Goal: Task Accomplishment & Management: Use online tool/utility

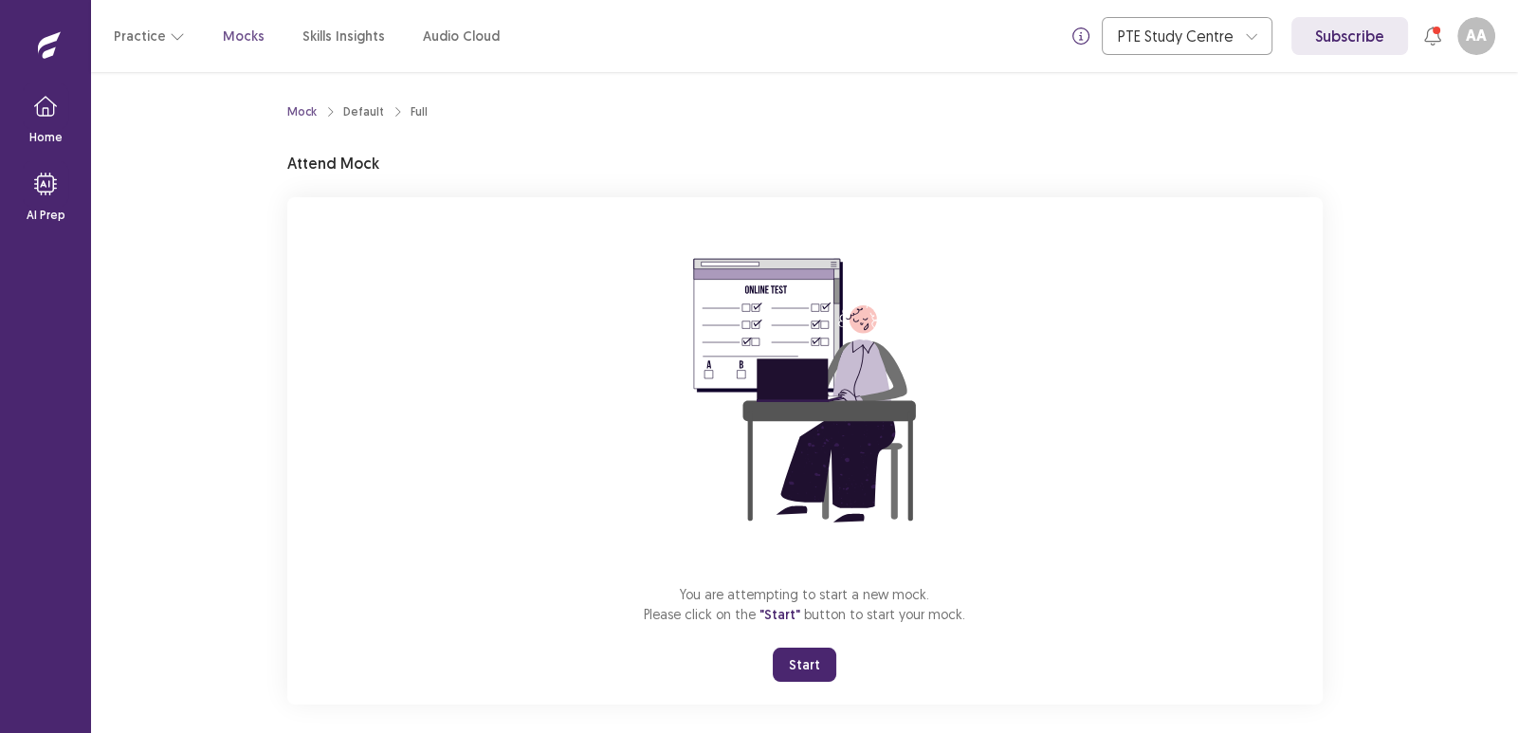
click at [801, 660] on button "Start" at bounding box center [805, 664] width 64 height 34
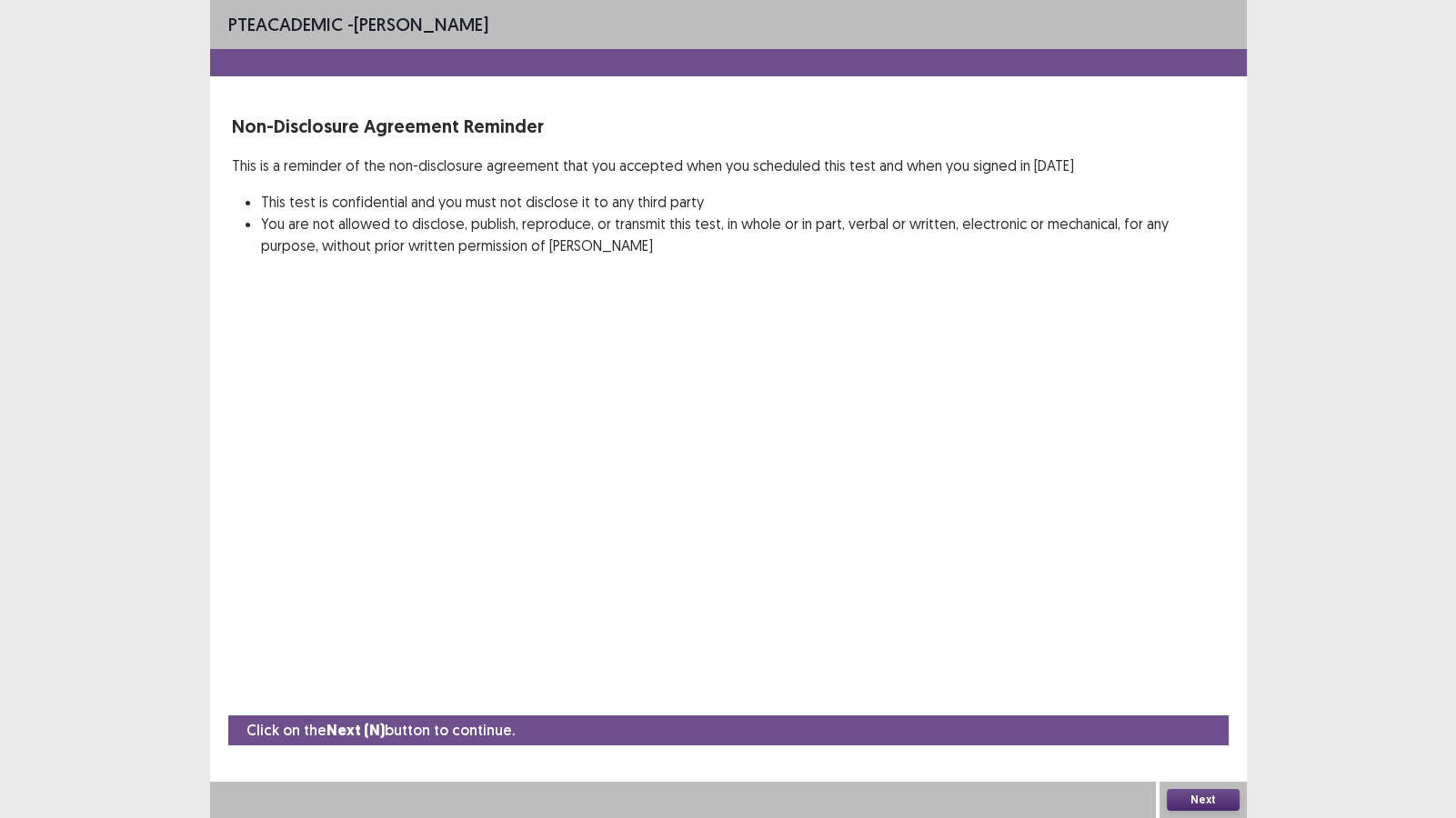
click at [1200, 702] on button "Next" at bounding box center [1203, 800] width 73 height 22
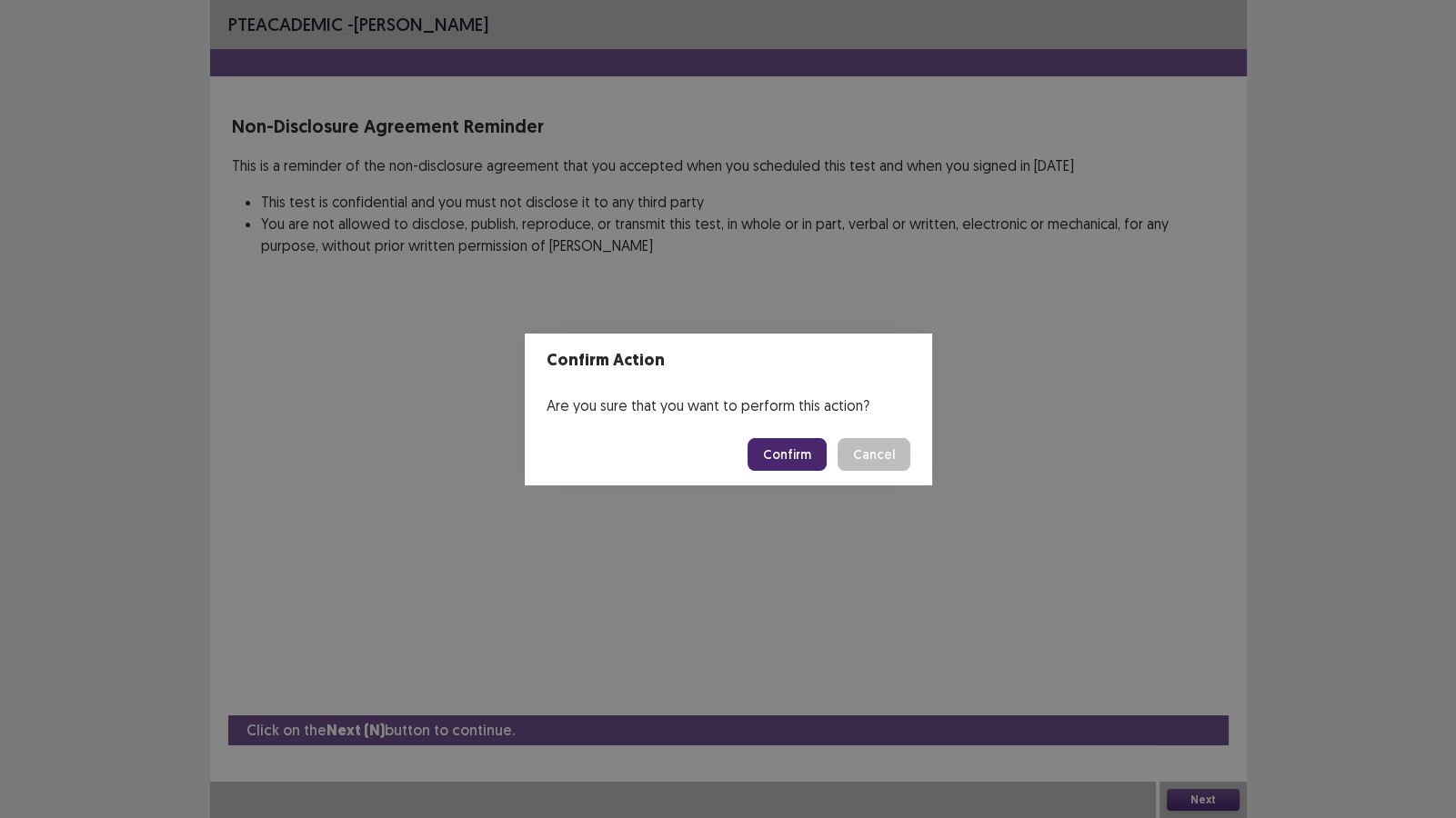
drag, startPoint x: 794, startPoint y: 451, endPoint x: 821, endPoint y: 468, distance: 31.9
click at [794, 451] on button "Confirm" at bounding box center [787, 455] width 79 height 33
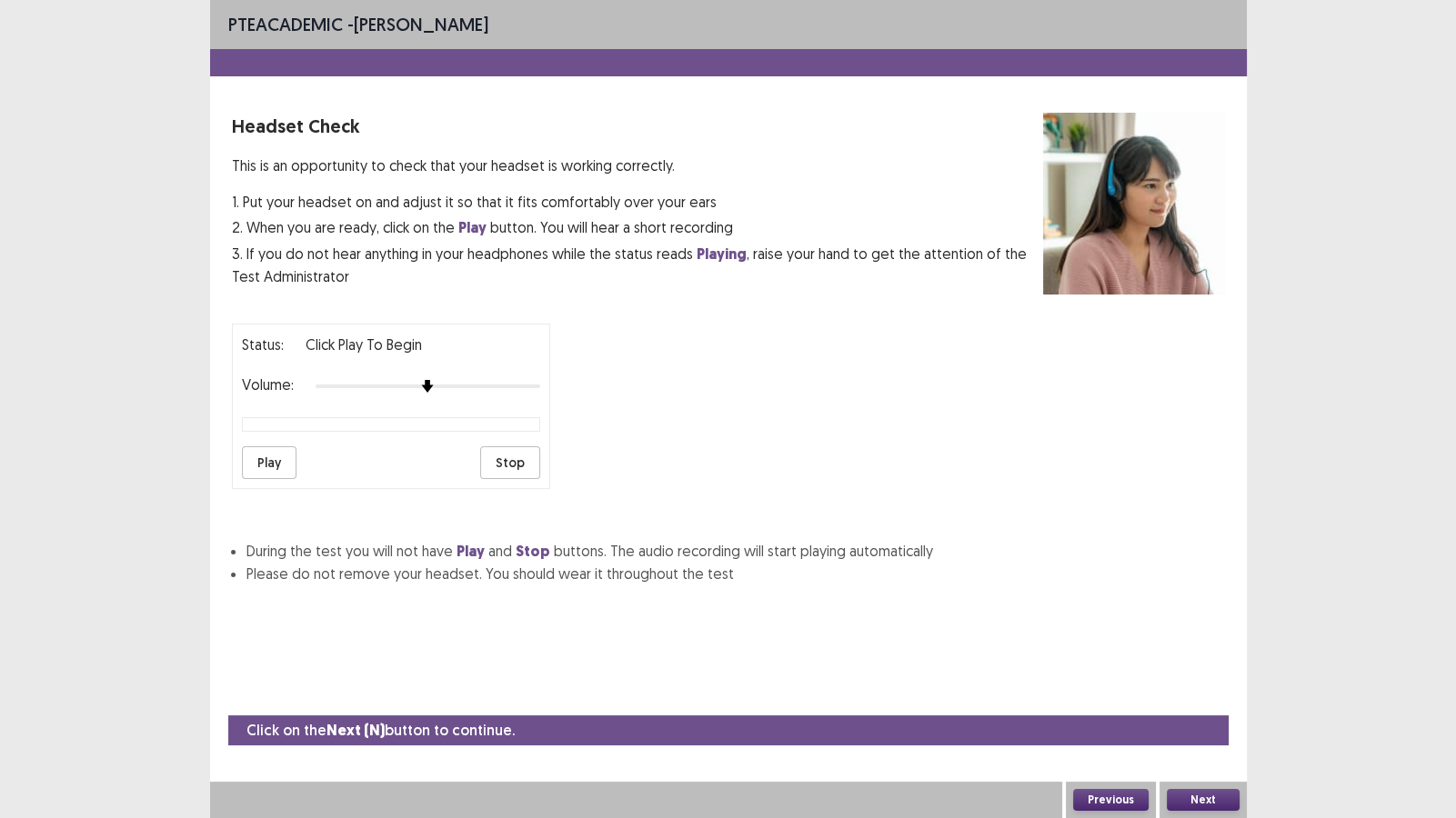
click at [1209, 702] on button "Next" at bounding box center [1203, 800] width 73 height 22
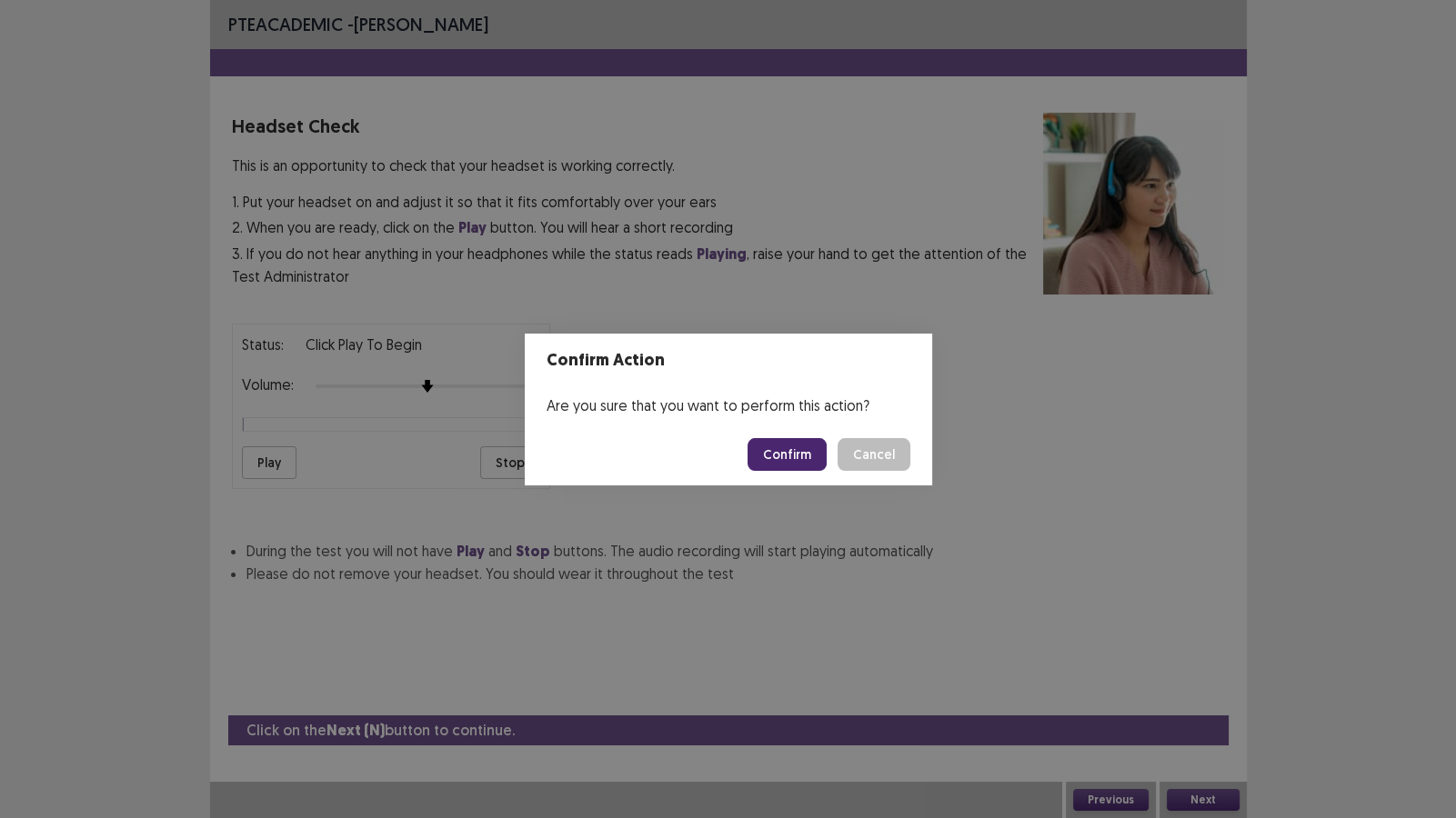
click at [788, 455] on button "Confirm" at bounding box center [787, 455] width 79 height 33
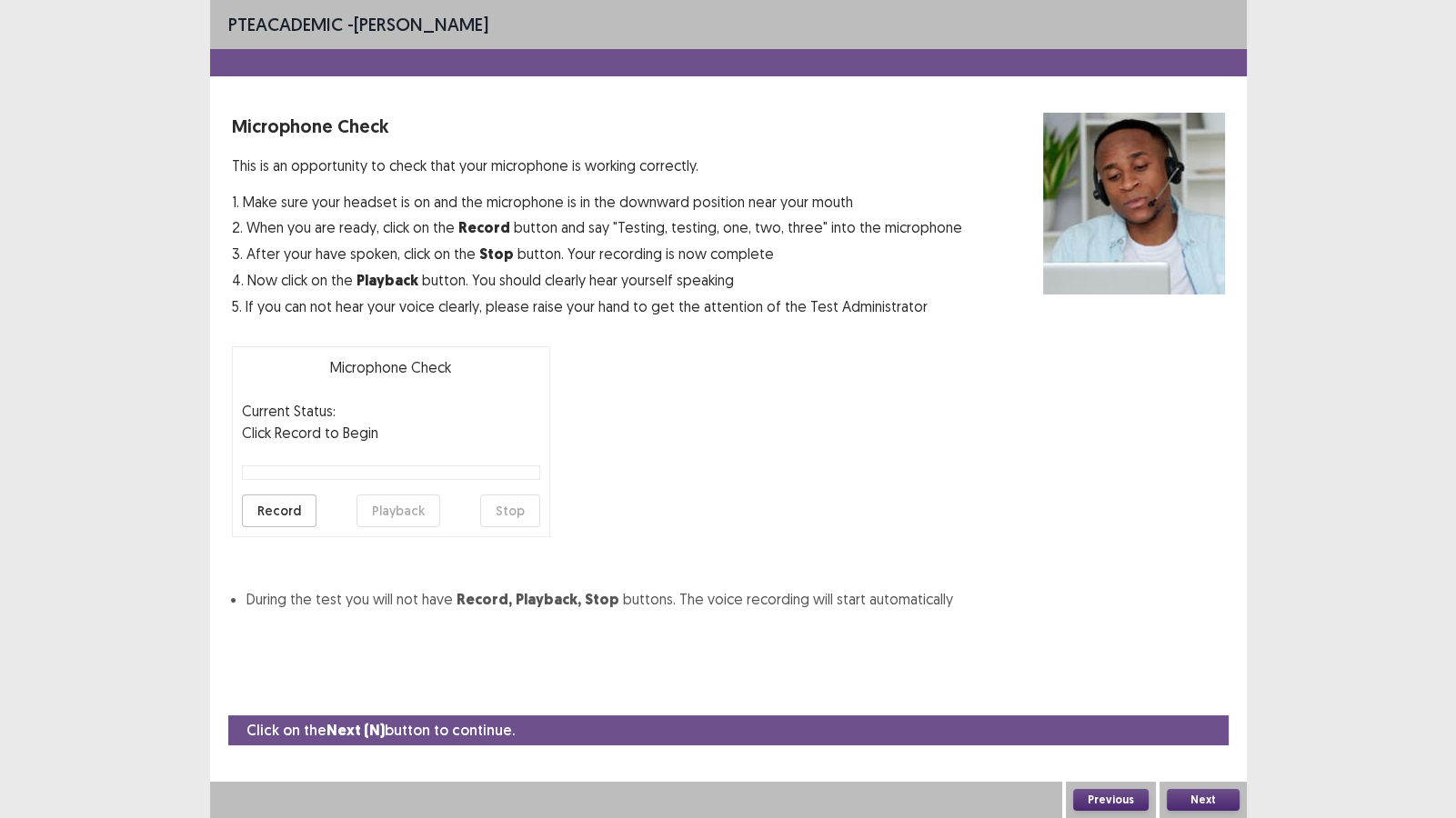
click at [1205, 702] on button "Next" at bounding box center [1203, 800] width 73 height 22
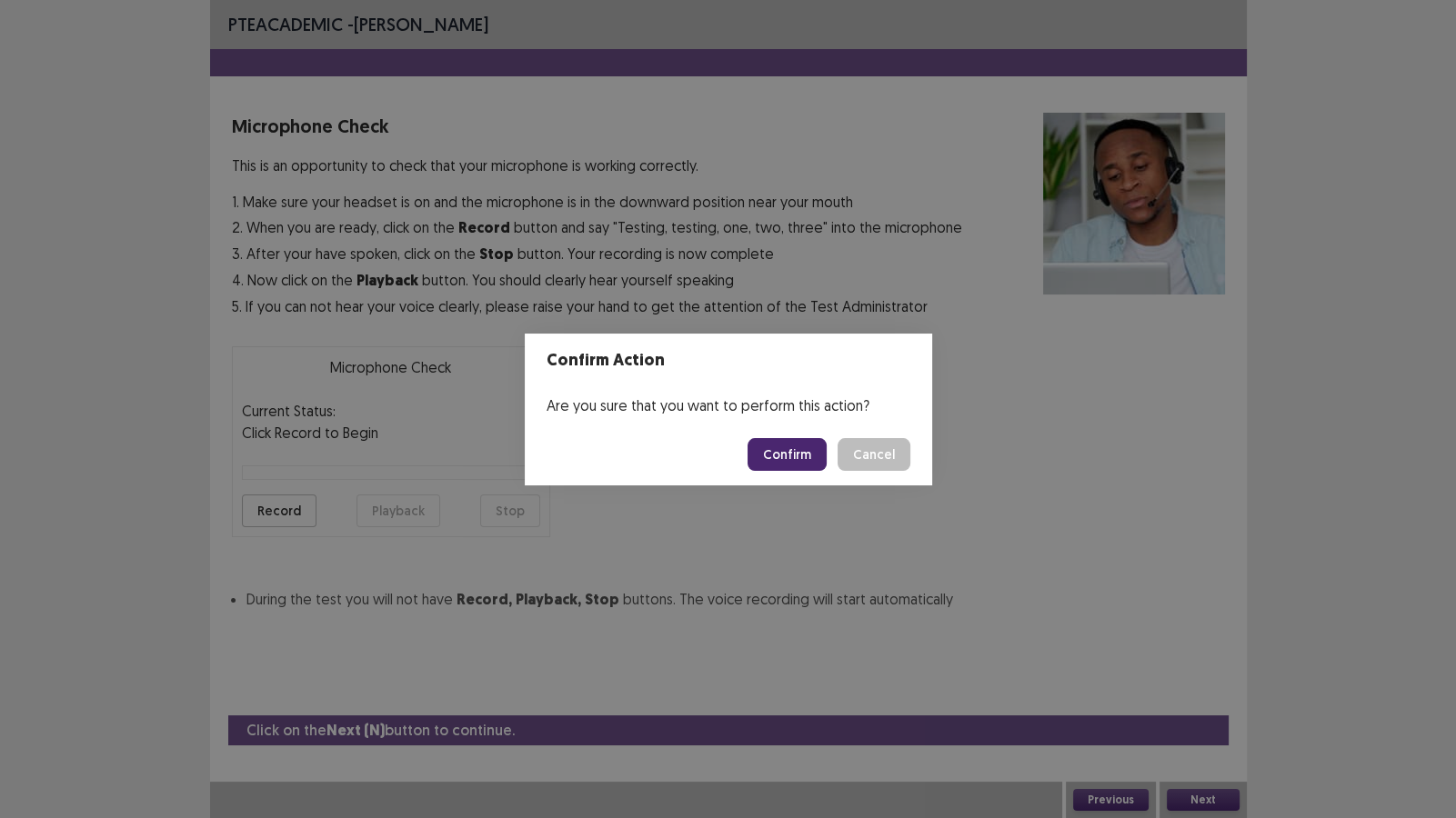
click at [787, 438] on button "Confirm" at bounding box center [787, 455] width 79 height 33
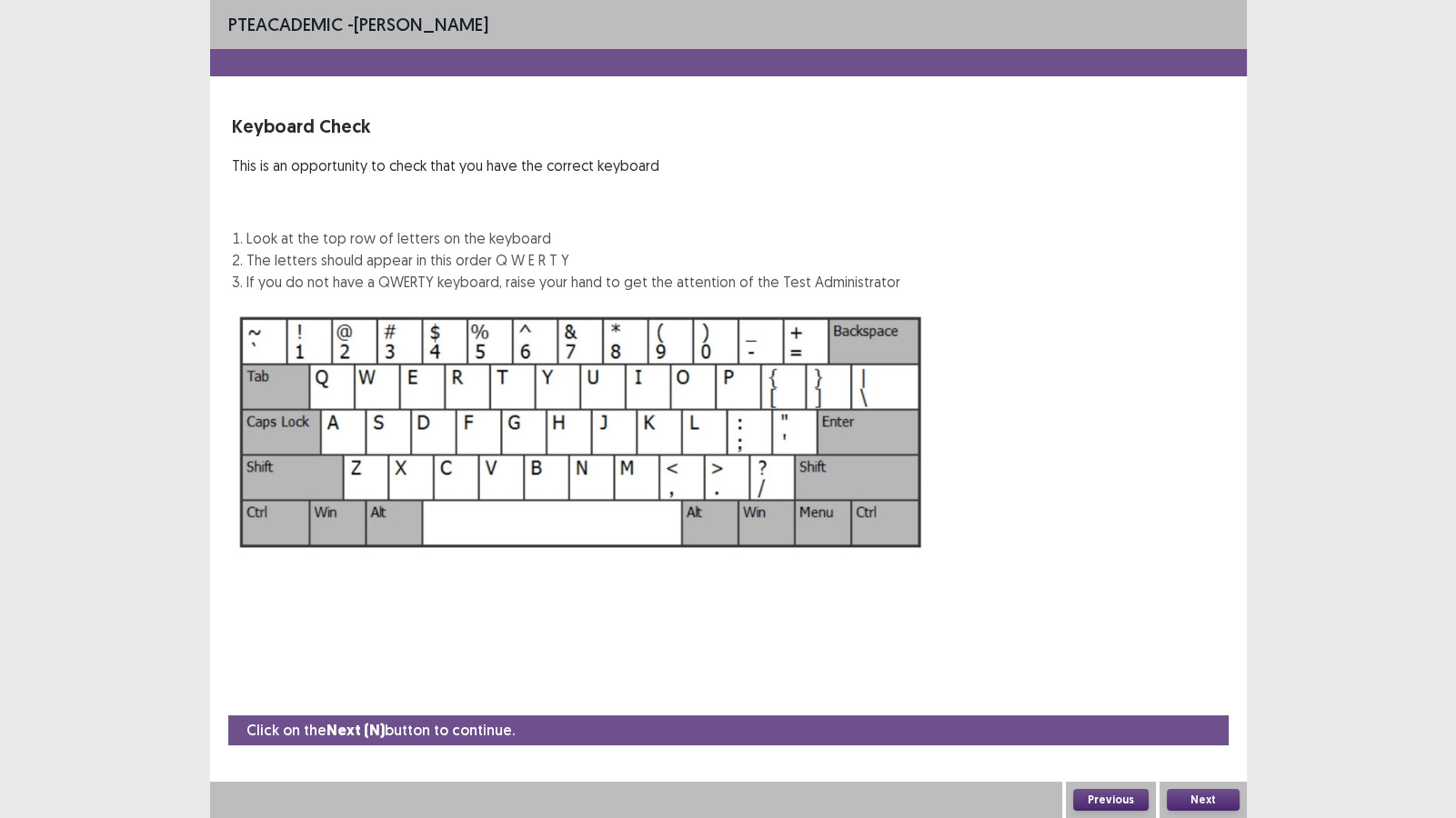
click at [1186, 702] on button "Next" at bounding box center [1203, 800] width 73 height 22
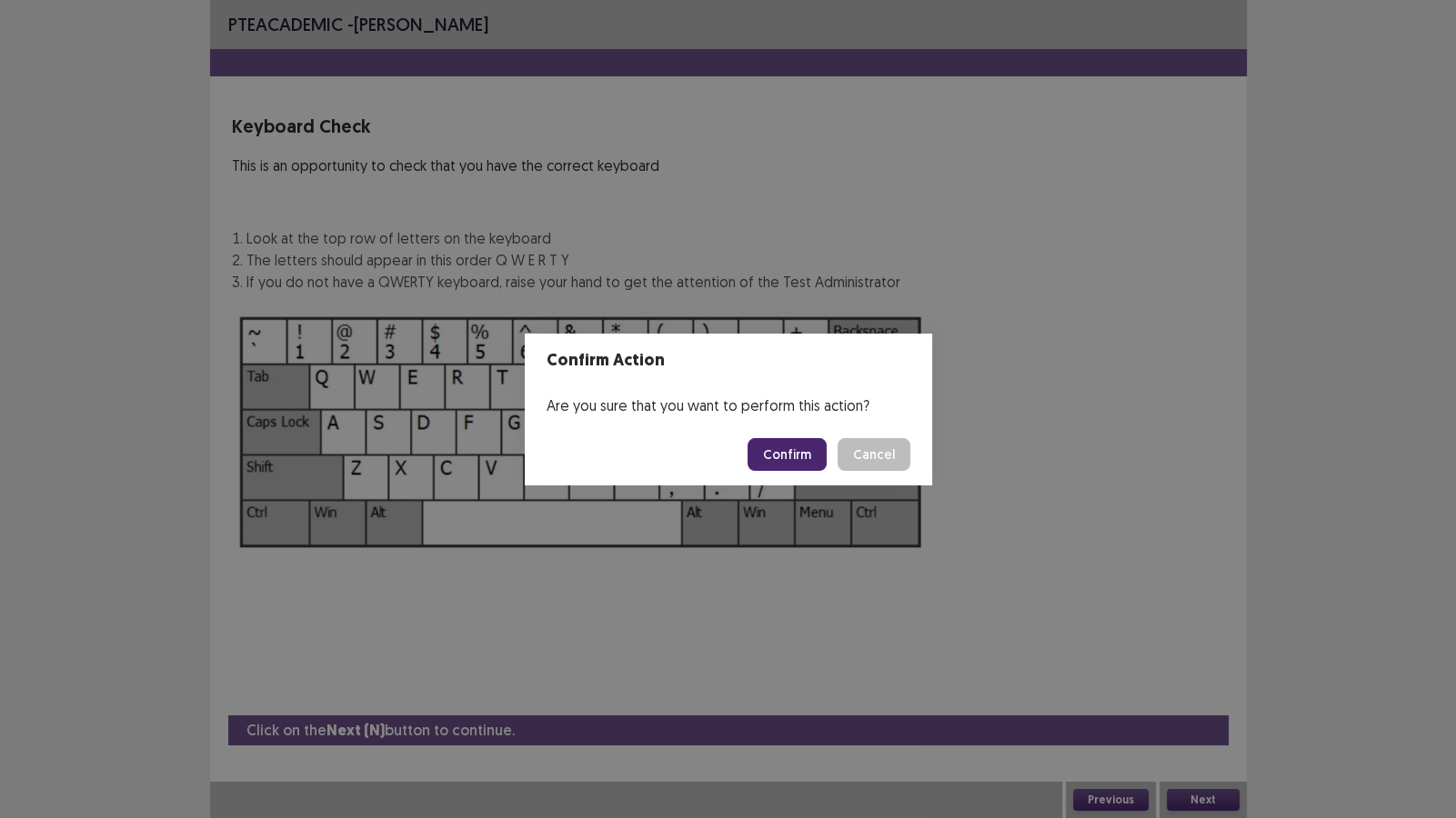
click at [770, 455] on button "Confirm" at bounding box center [787, 455] width 79 height 33
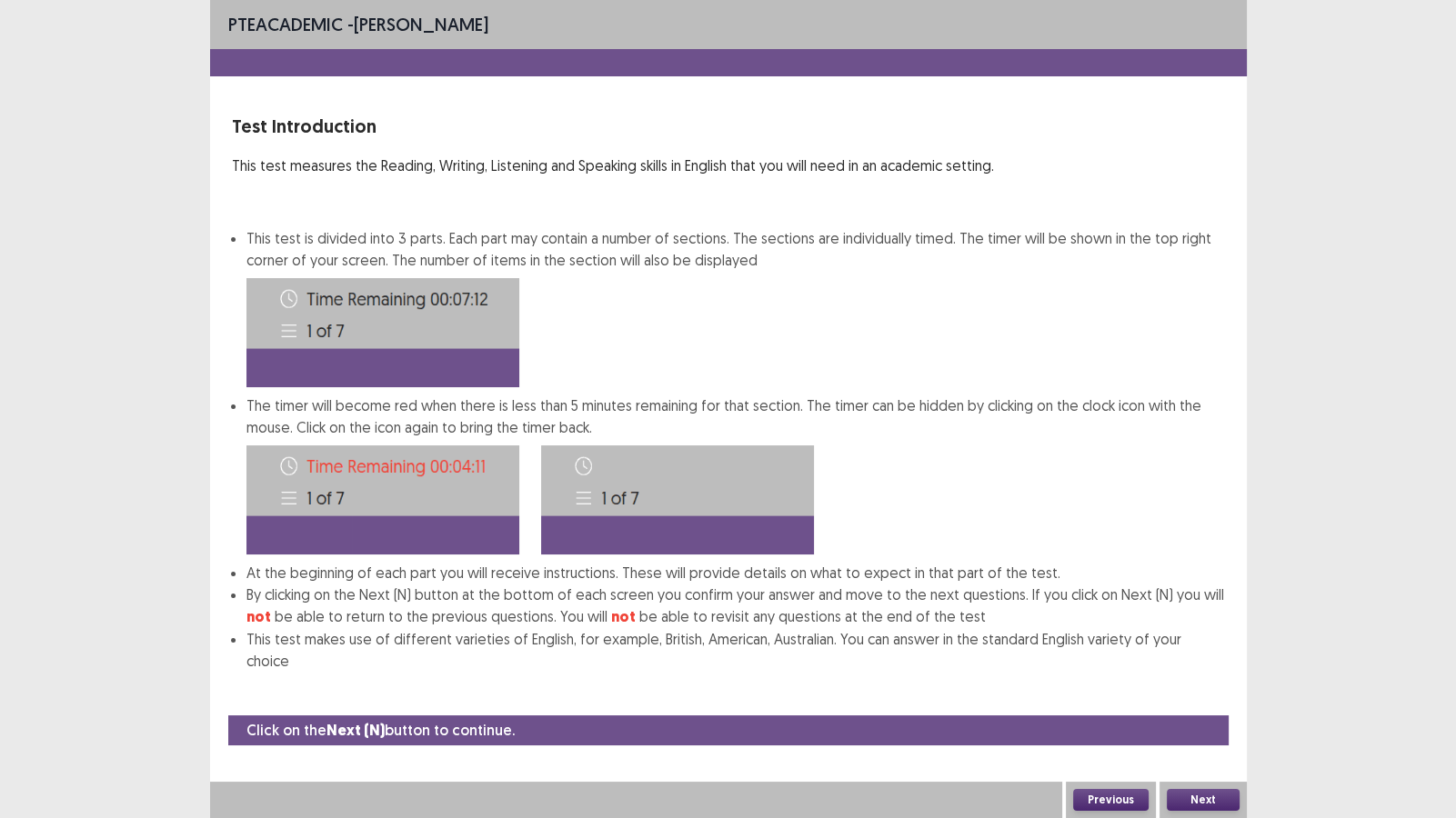
click at [1214, 702] on button "Next" at bounding box center [1203, 800] width 73 height 22
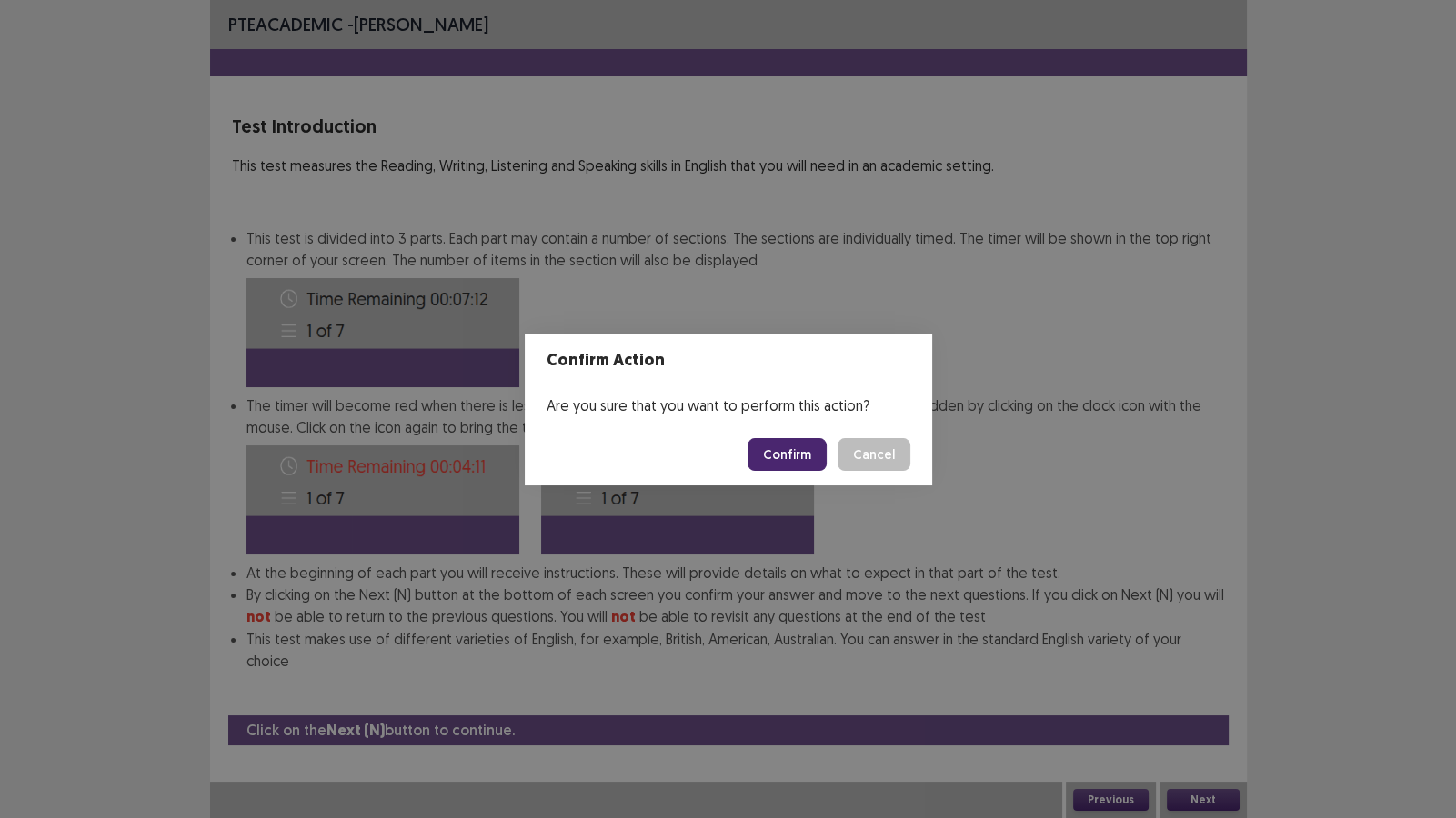
click at [768, 449] on button "Confirm" at bounding box center [787, 455] width 79 height 33
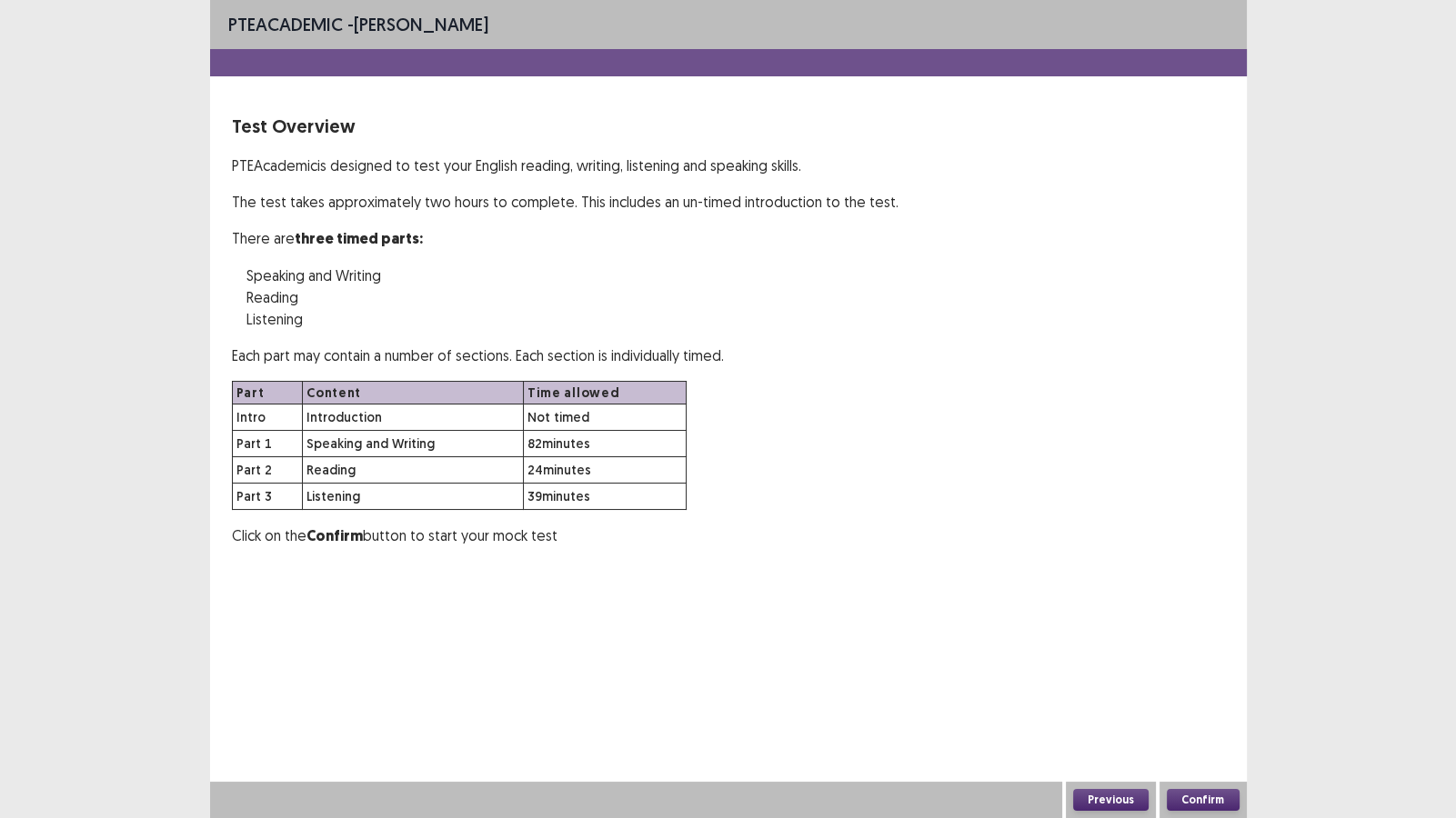
click at [1192, 702] on button "Confirm" at bounding box center [1203, 800] width 73 height 22
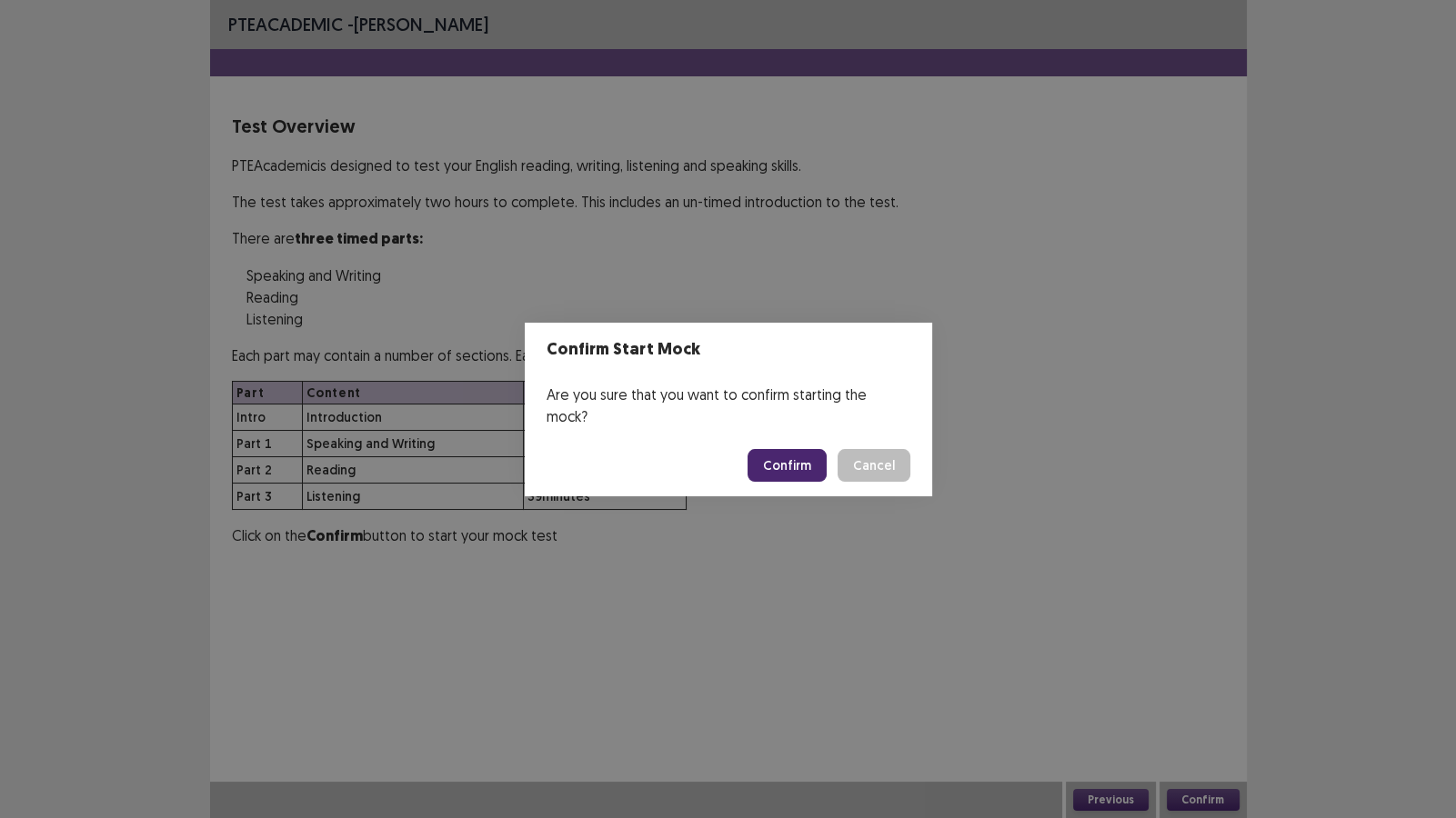
click at [784, 449] on button "Confirm" at bounding box center [787, 465] width 79 height 33
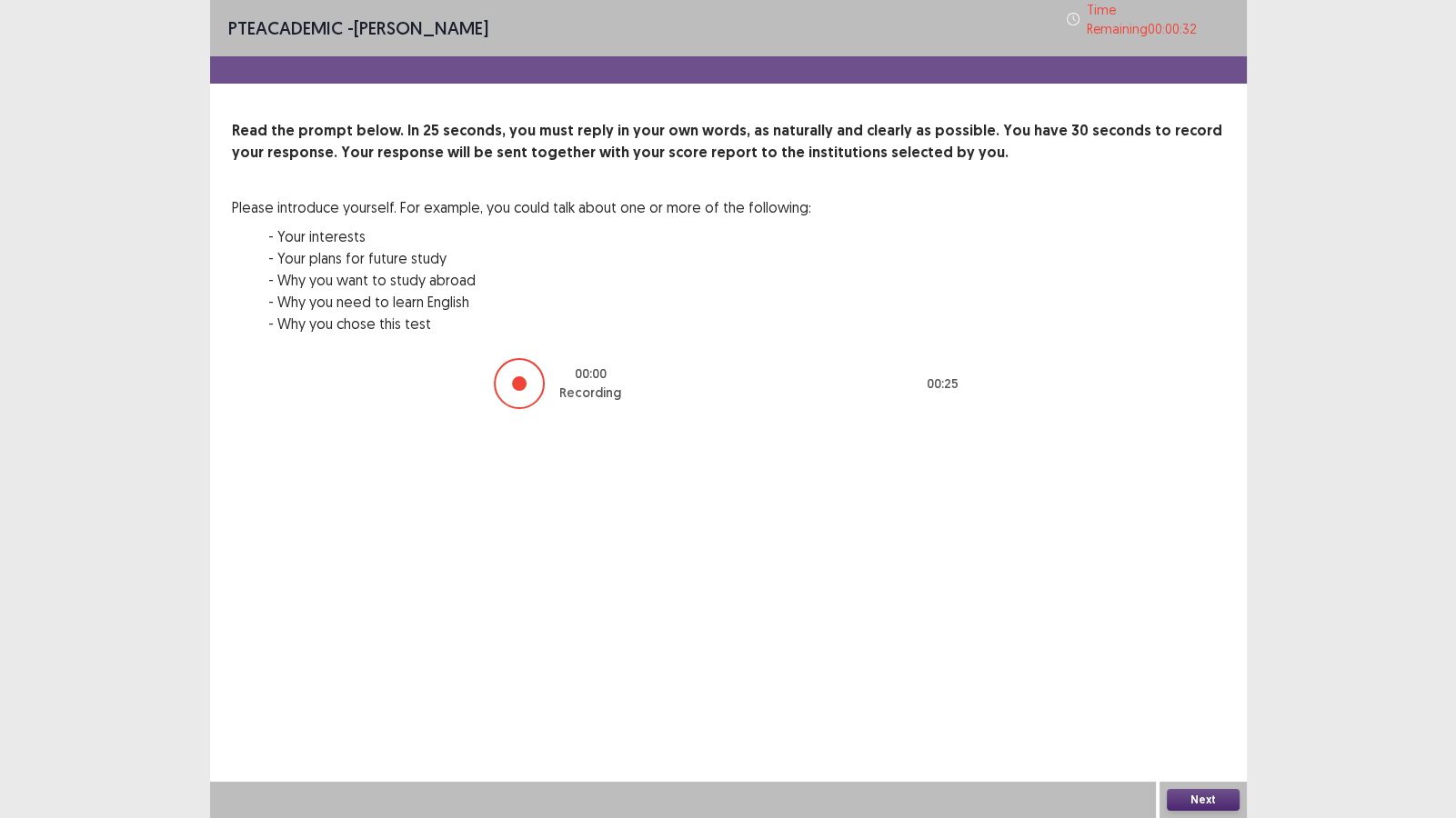
click at [1207, 702] on button "Next" at bounding box center [1203, 800] width 73 height 22
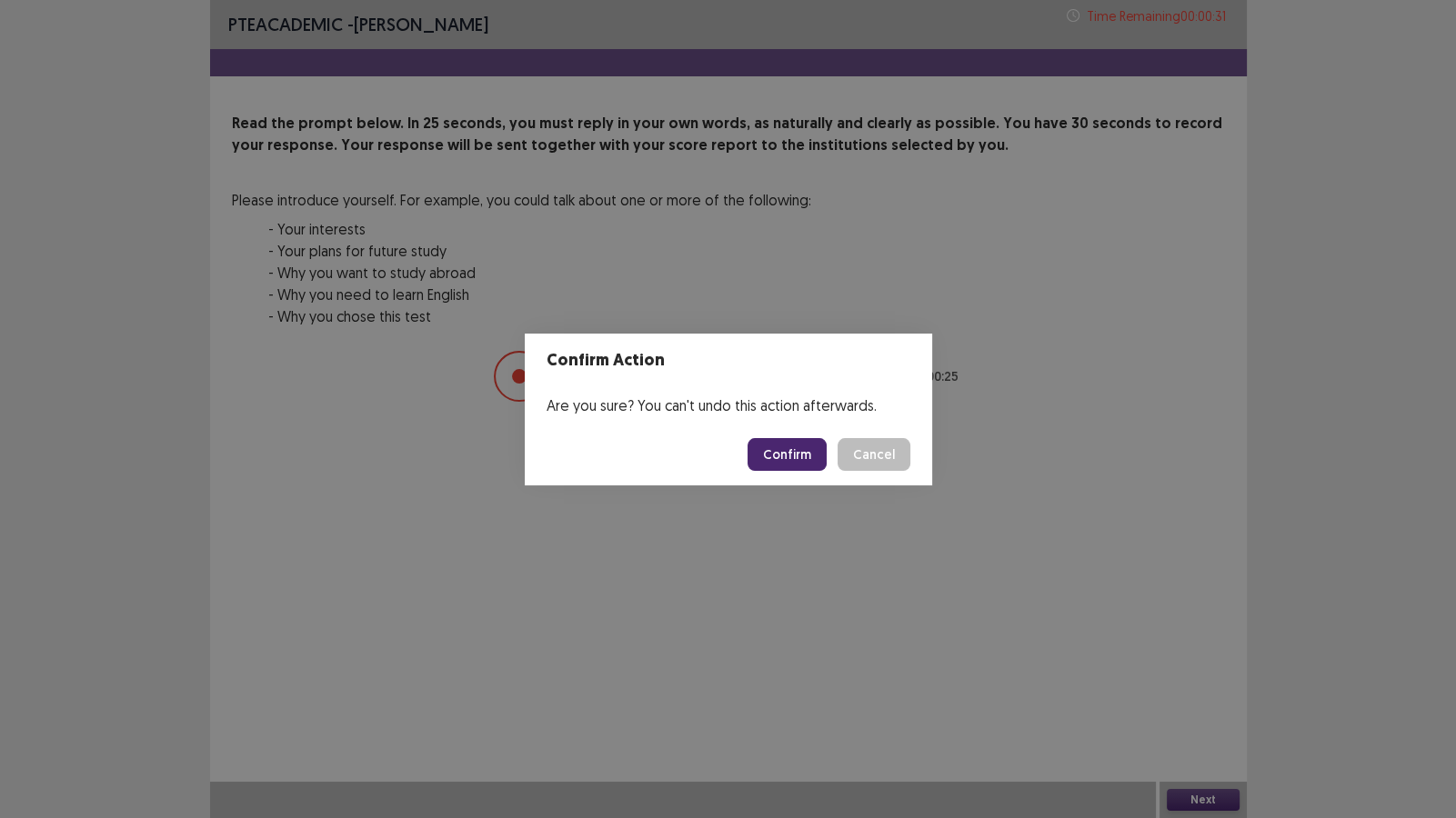
click at [808, 456] on button "Confirm" at bounding box center [787, 455] width 79 height 33
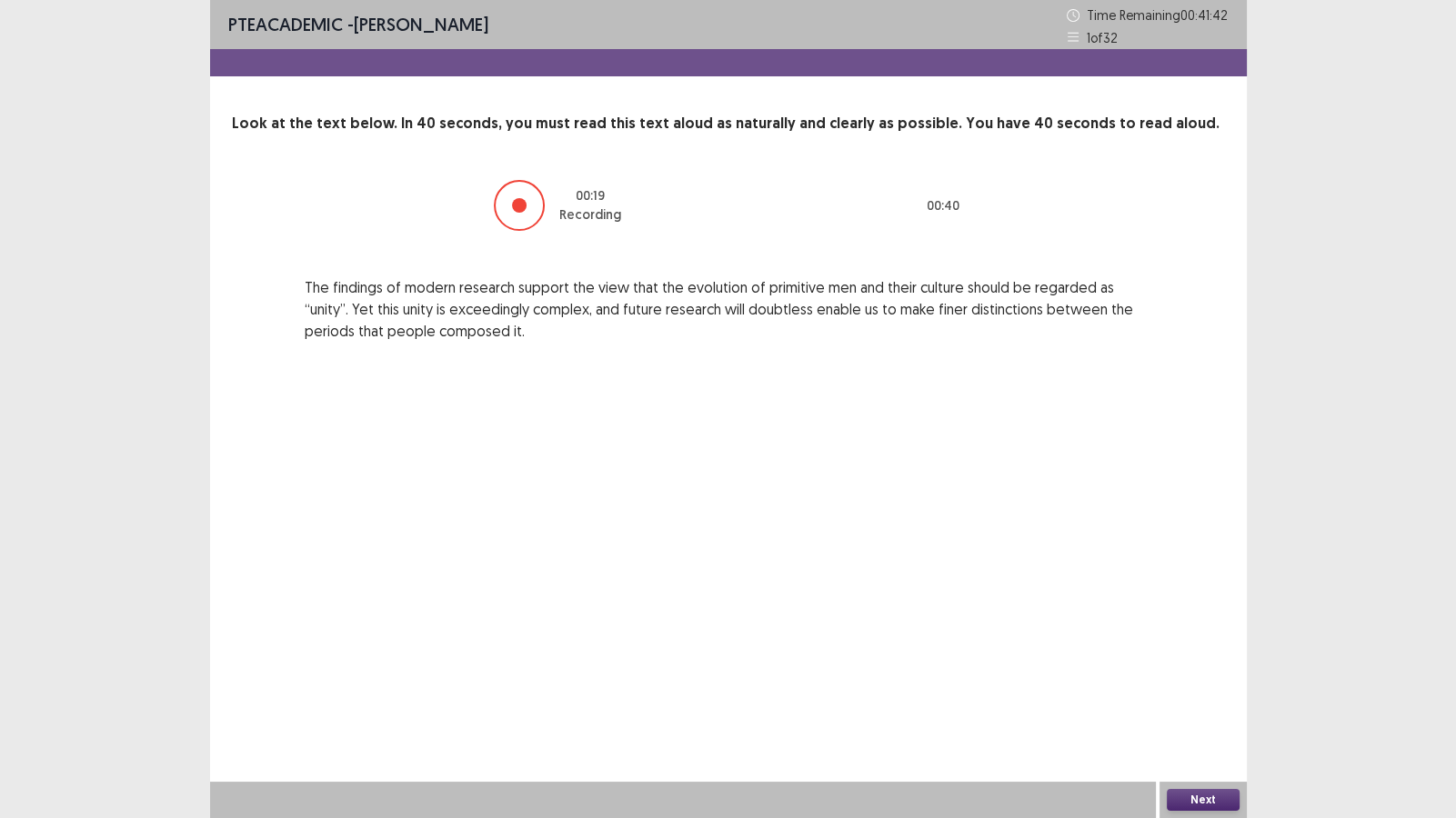
click at [1224, 702] on button "Next" at bounding box center [1203, 800] width 73 height 22
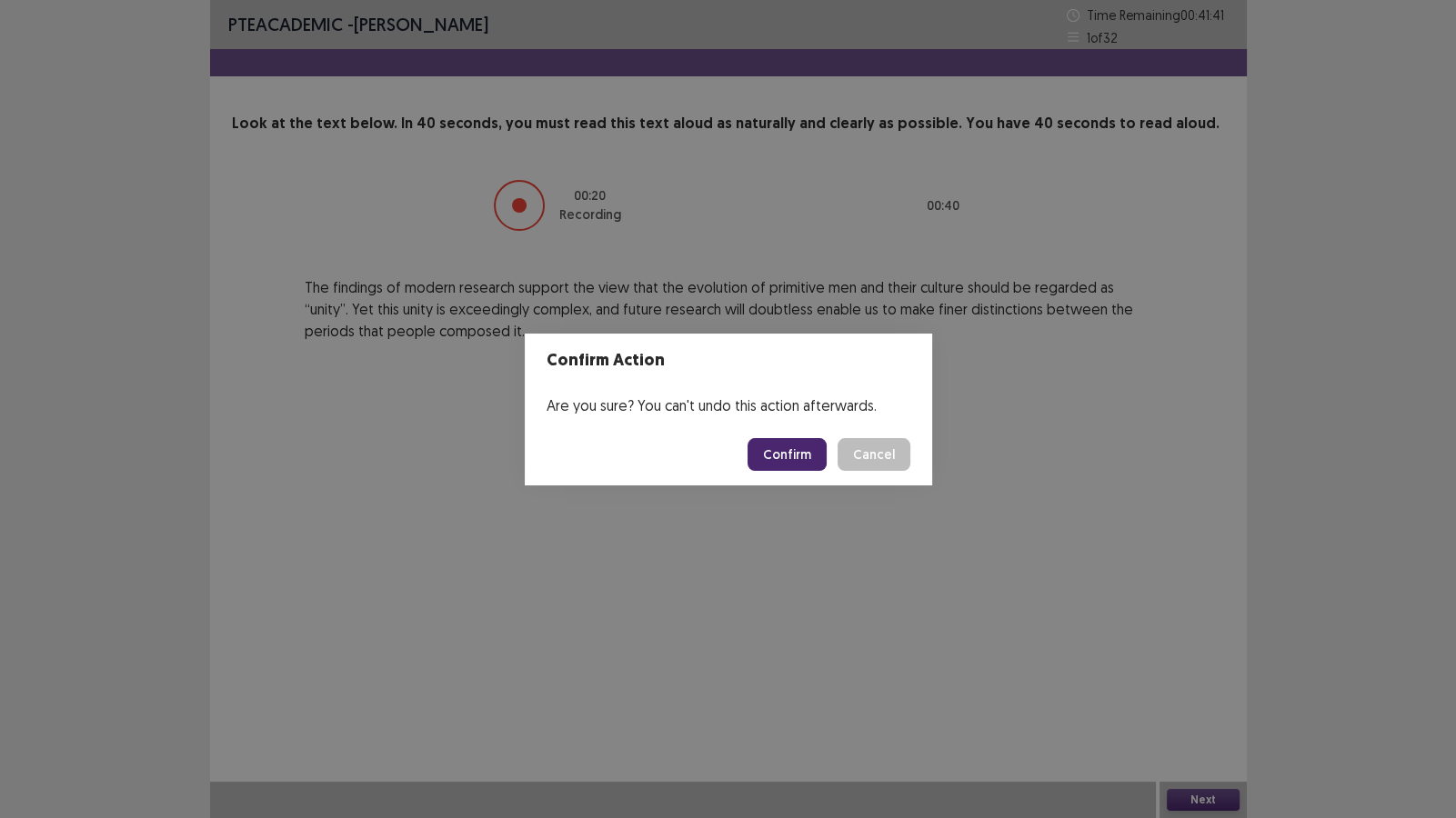
click at [823, 456] on button "Confirm" at bounding box center [787, 455] width 79 height 33
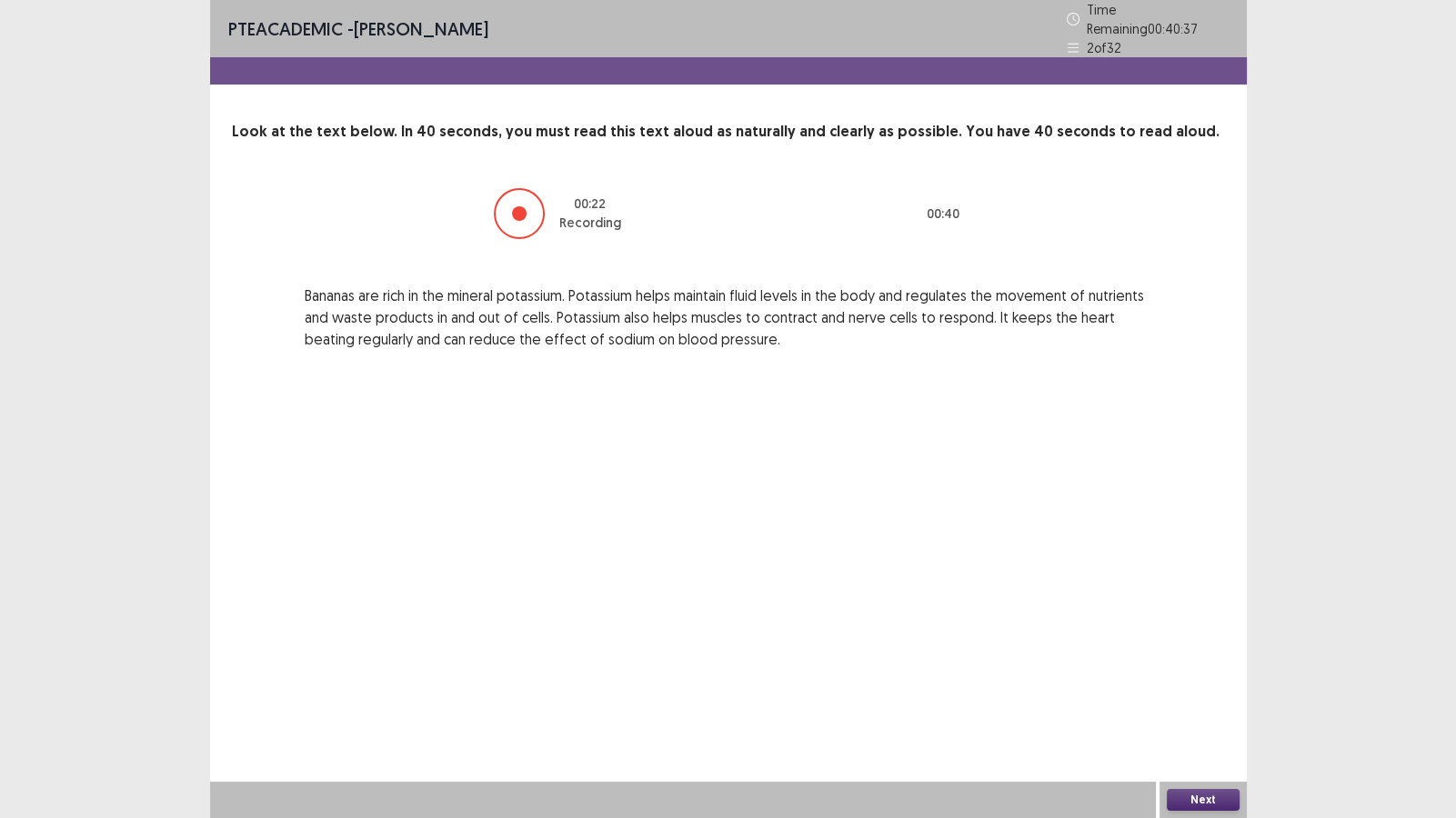
click at [1217, 702] on button "Next" at bounding box center [1203, 800] width 73 height 22
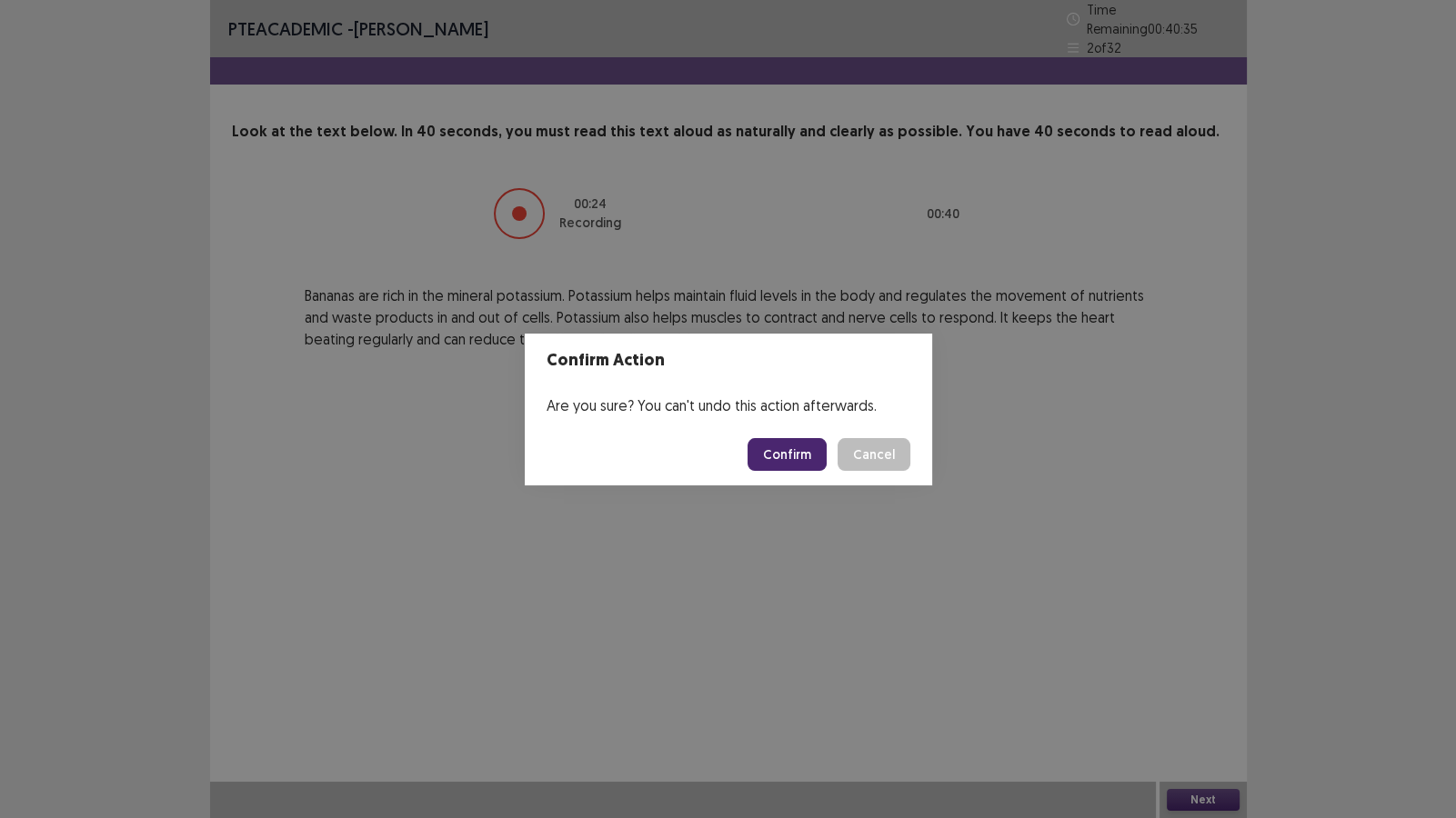
click at [795, 454] on button "Confirm" at bounding box center [787, 455] width 79 height 33
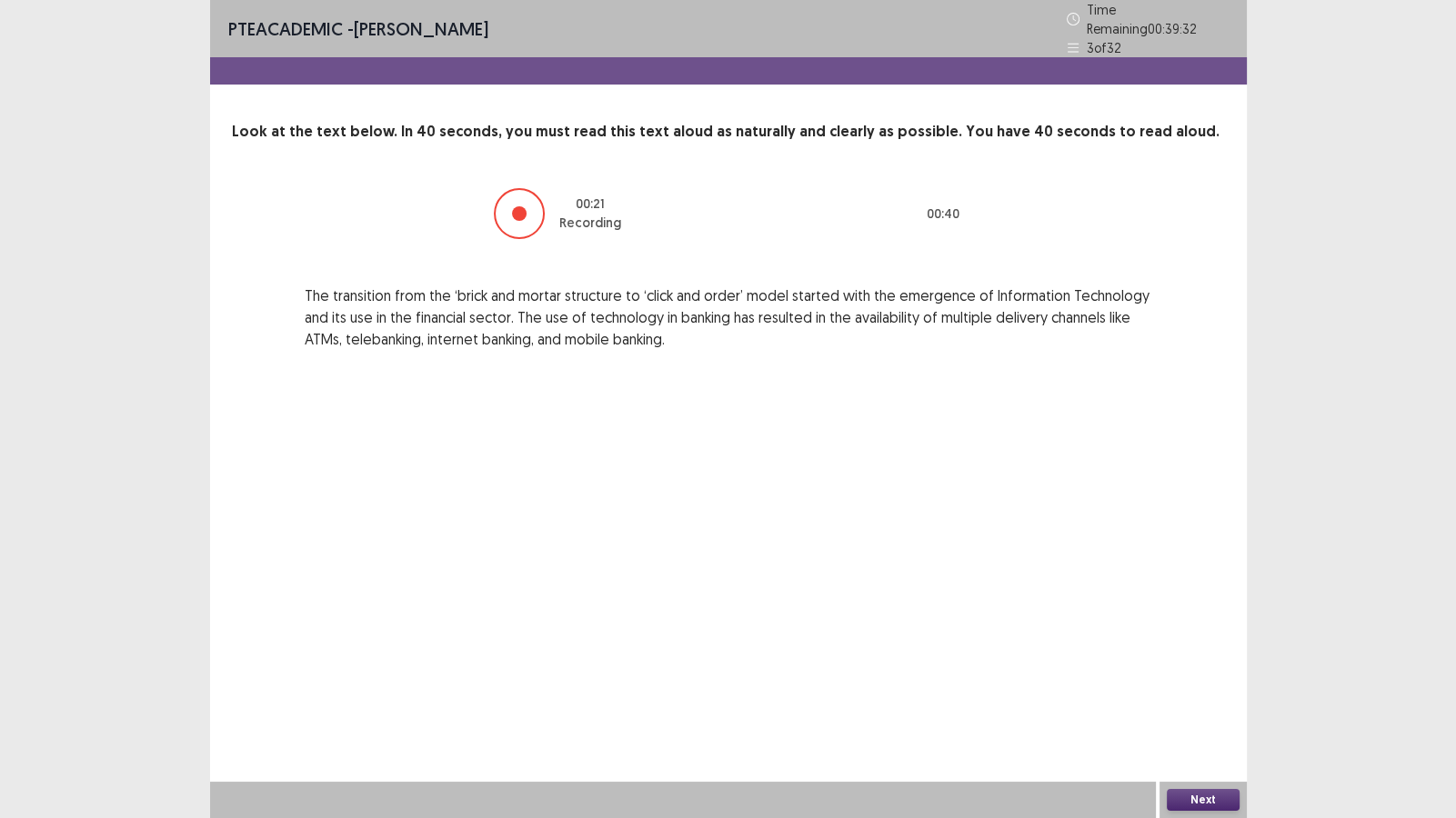
click at [1207, 702] on button "Next" at bounding box center [1203, 800] width 73 height 22
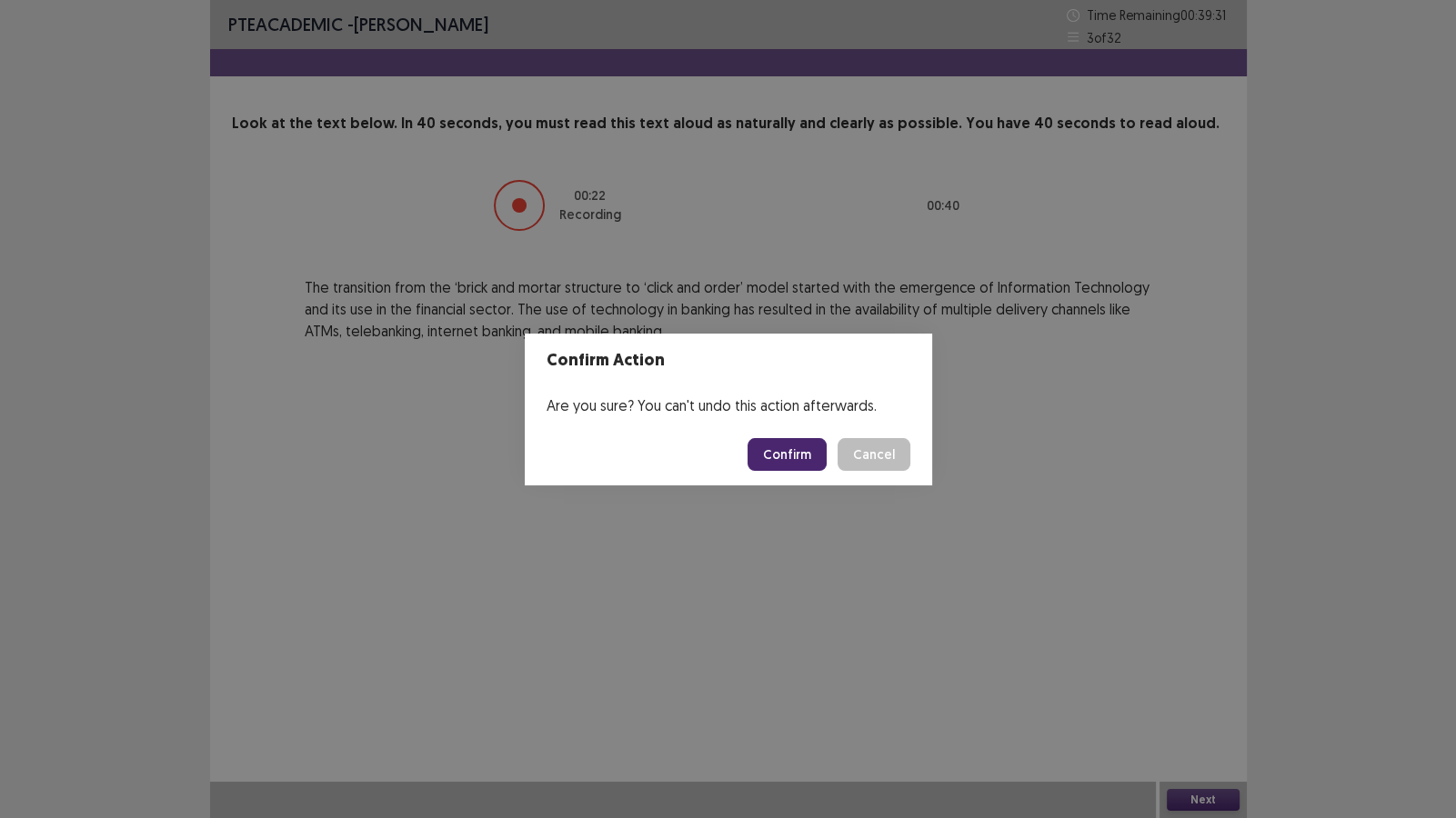
click at [804, 458] on button "Confirm" at bounding box center [787, 455] width 79 height 33
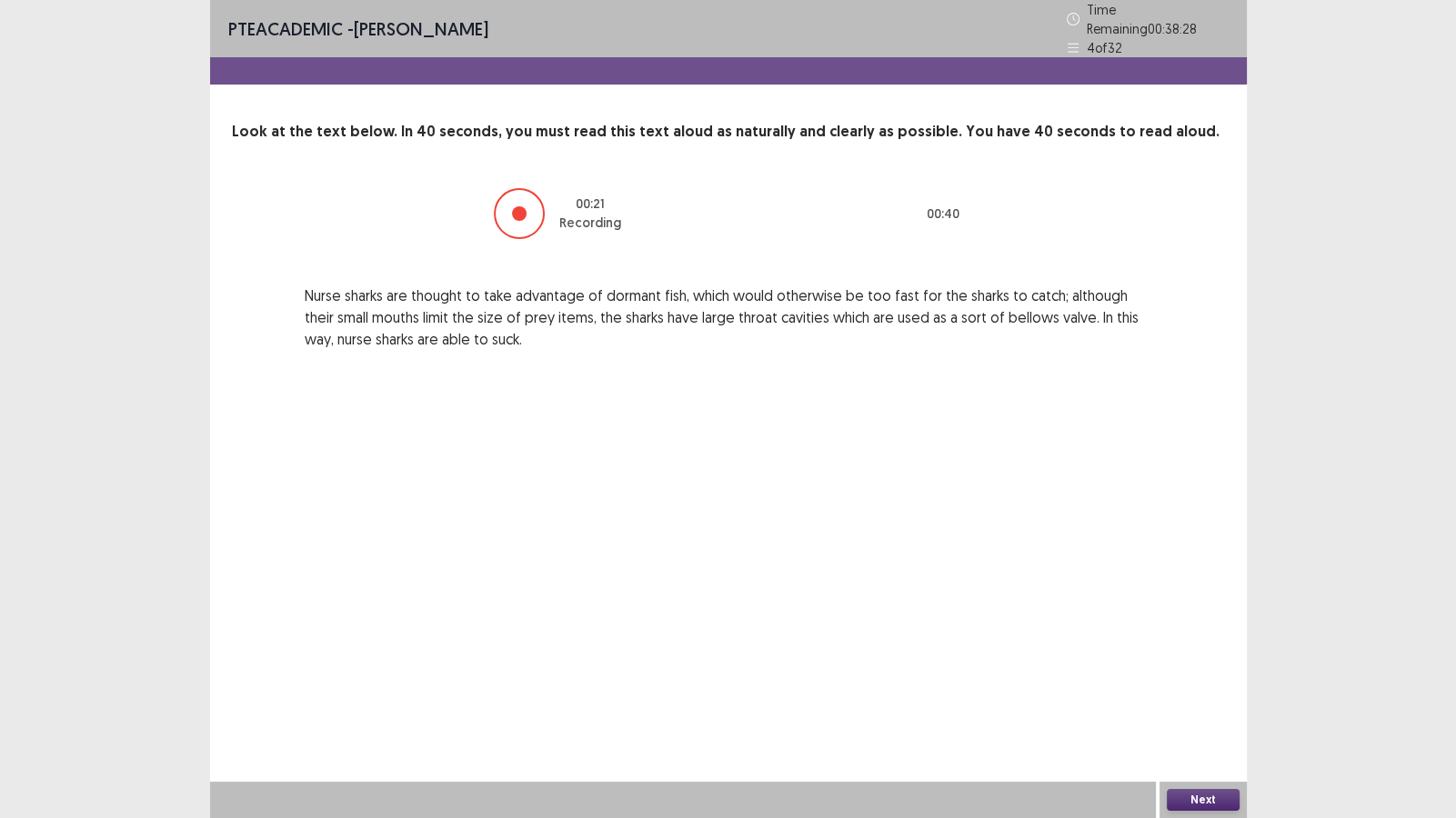
click at [1170, 702] on button "Next" at bounding box center [1203, 800] width 73 height 22
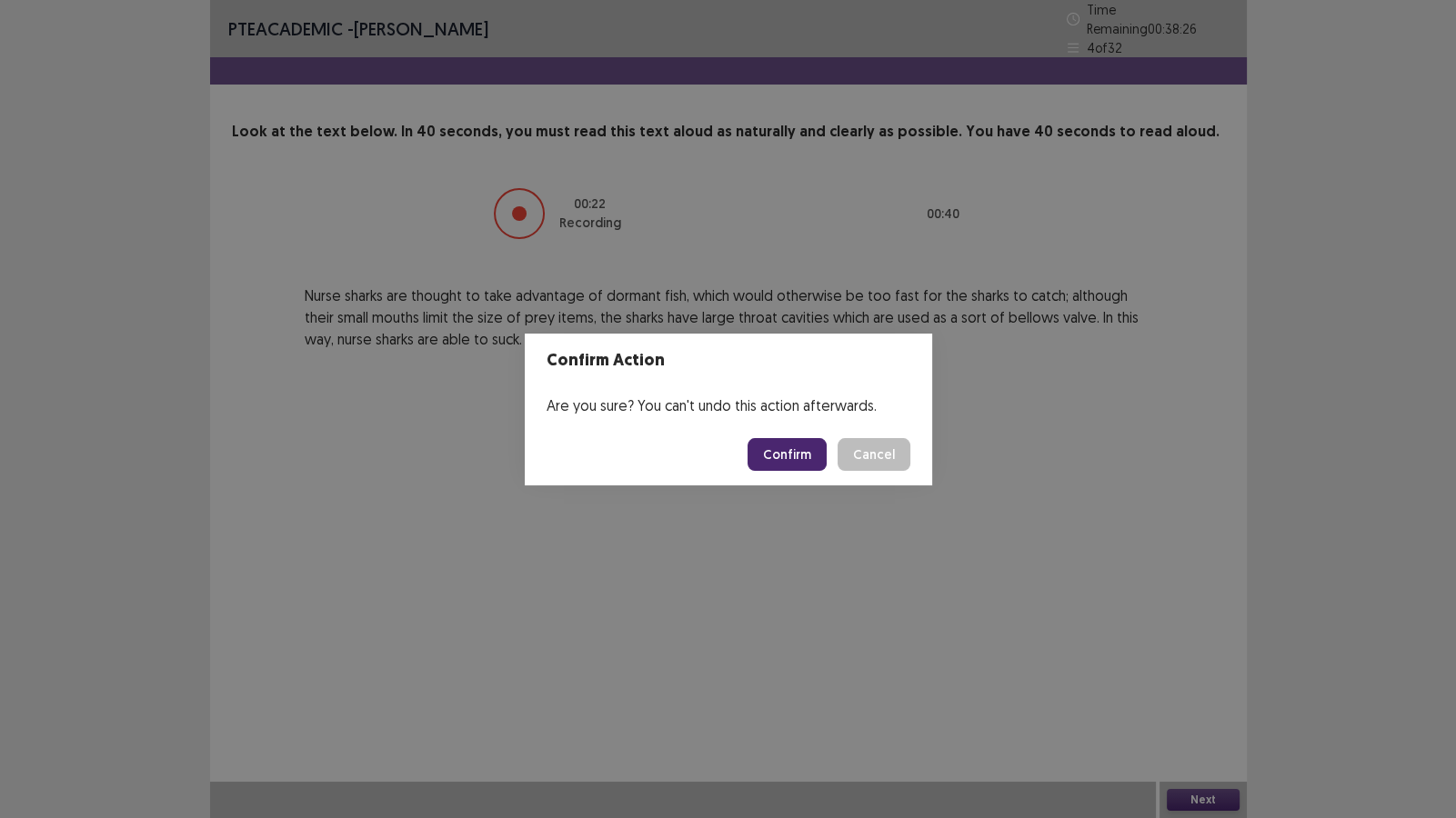
click at [798, 454] on button "Confirm" at bounding box center [787, 455] width 79 height 33
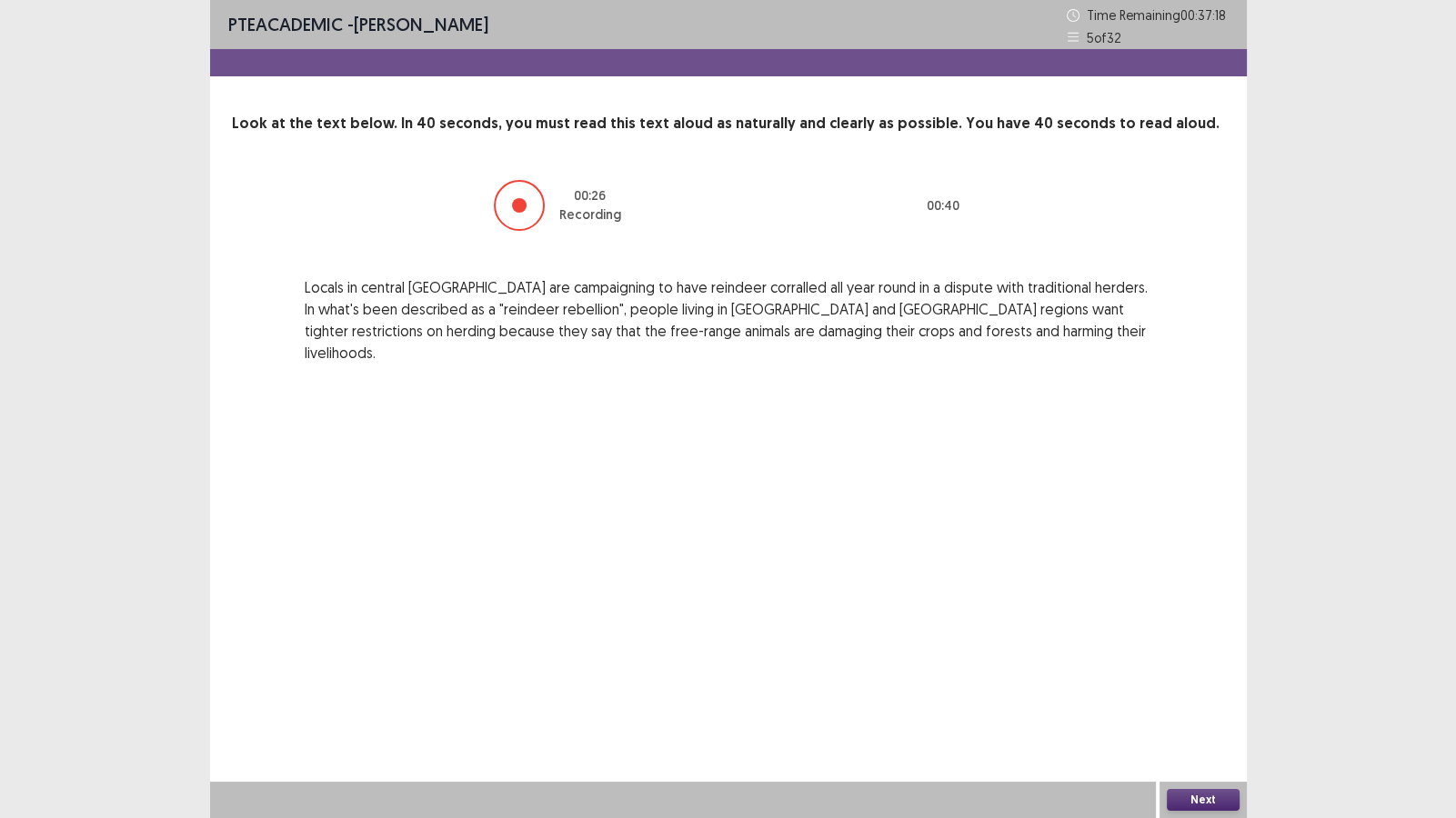
click at [1207, 702] on button "Next" at bounding box center [1203, 800] width 73 height 22
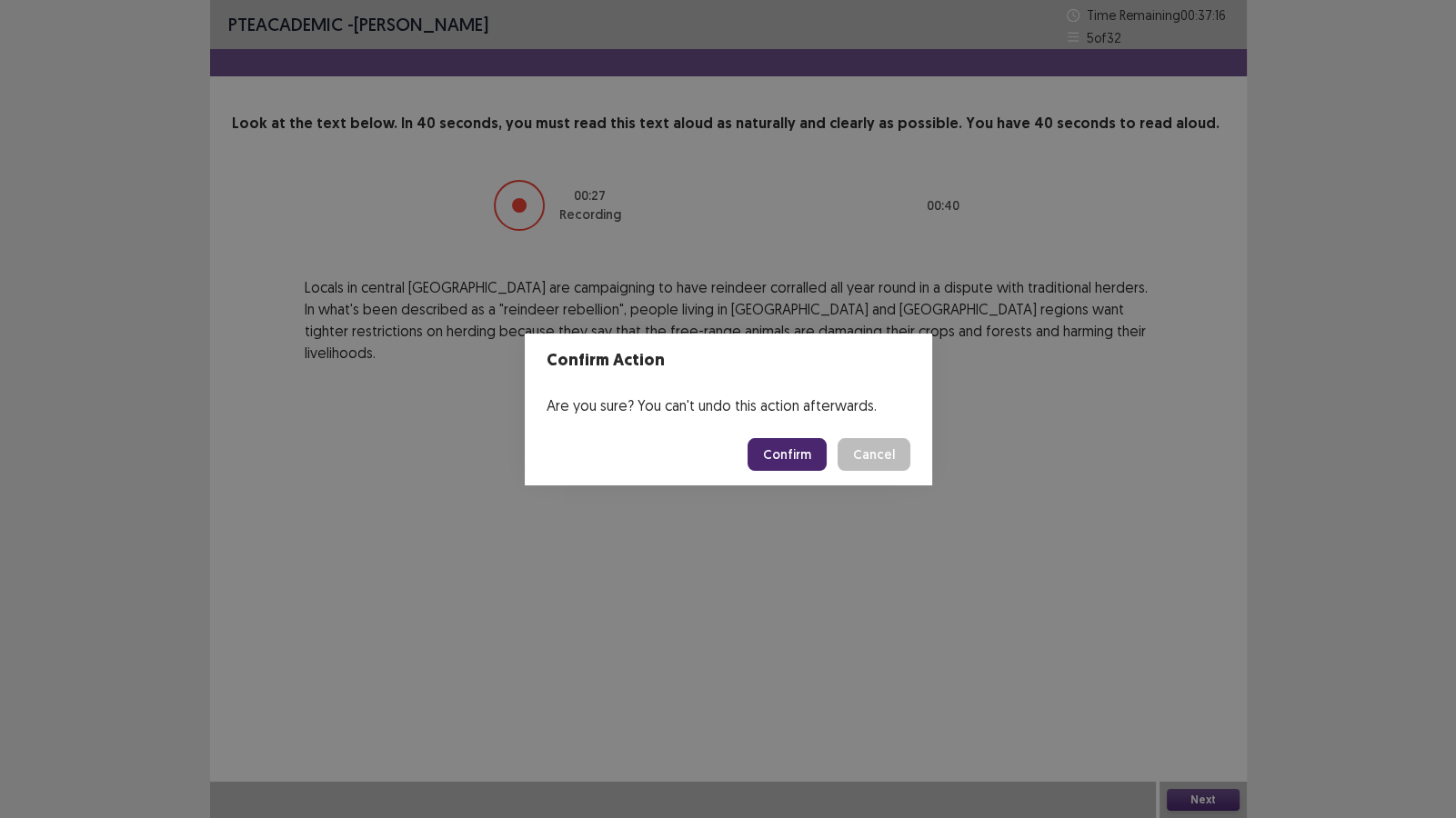
click at [781, 459] on button "Confirm" at bounding box center [787, 455] width 79 height 33
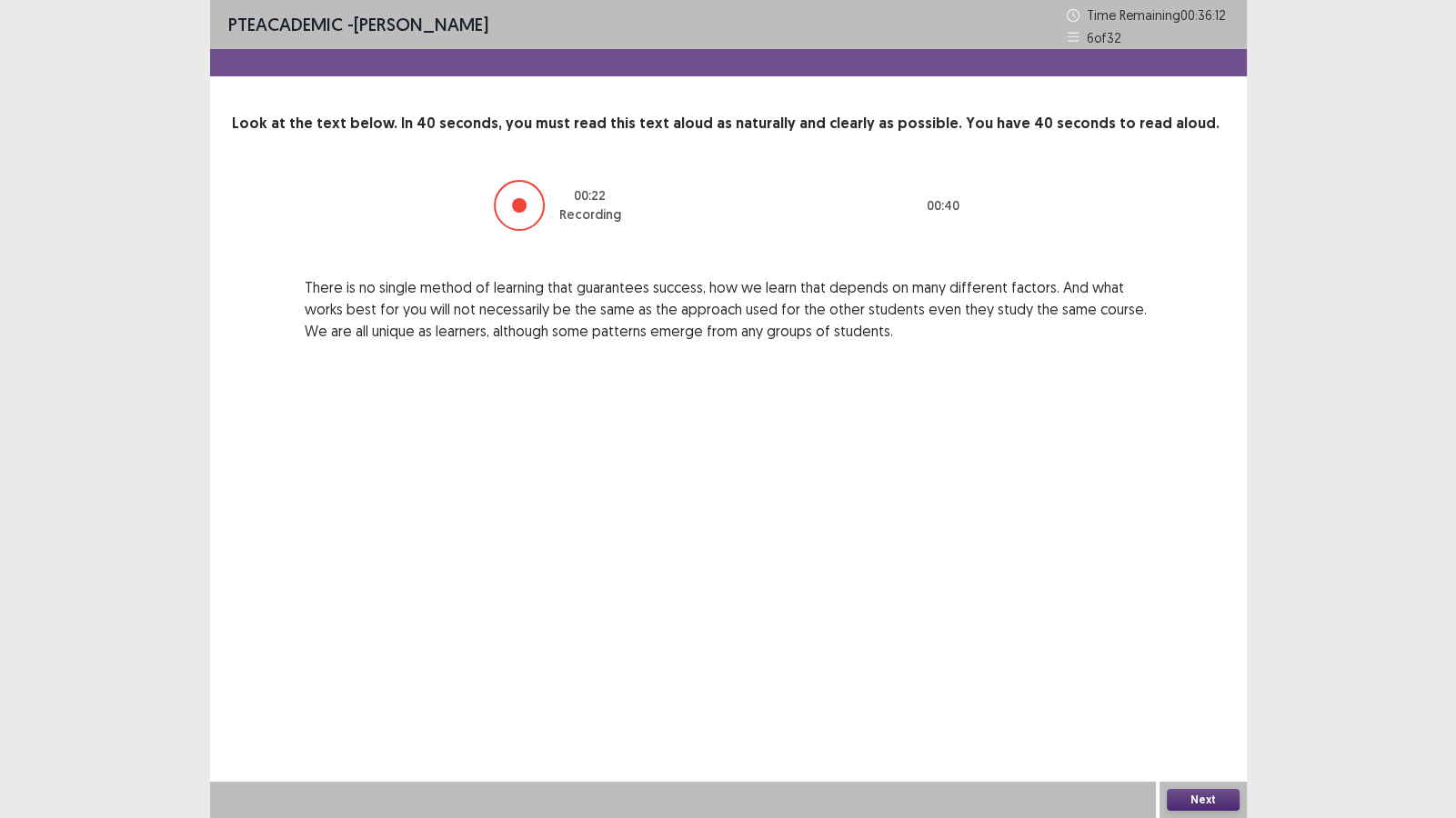
click at [1209, 702] on button "Next" at bounding box center [1203, 800] width 73 height 22
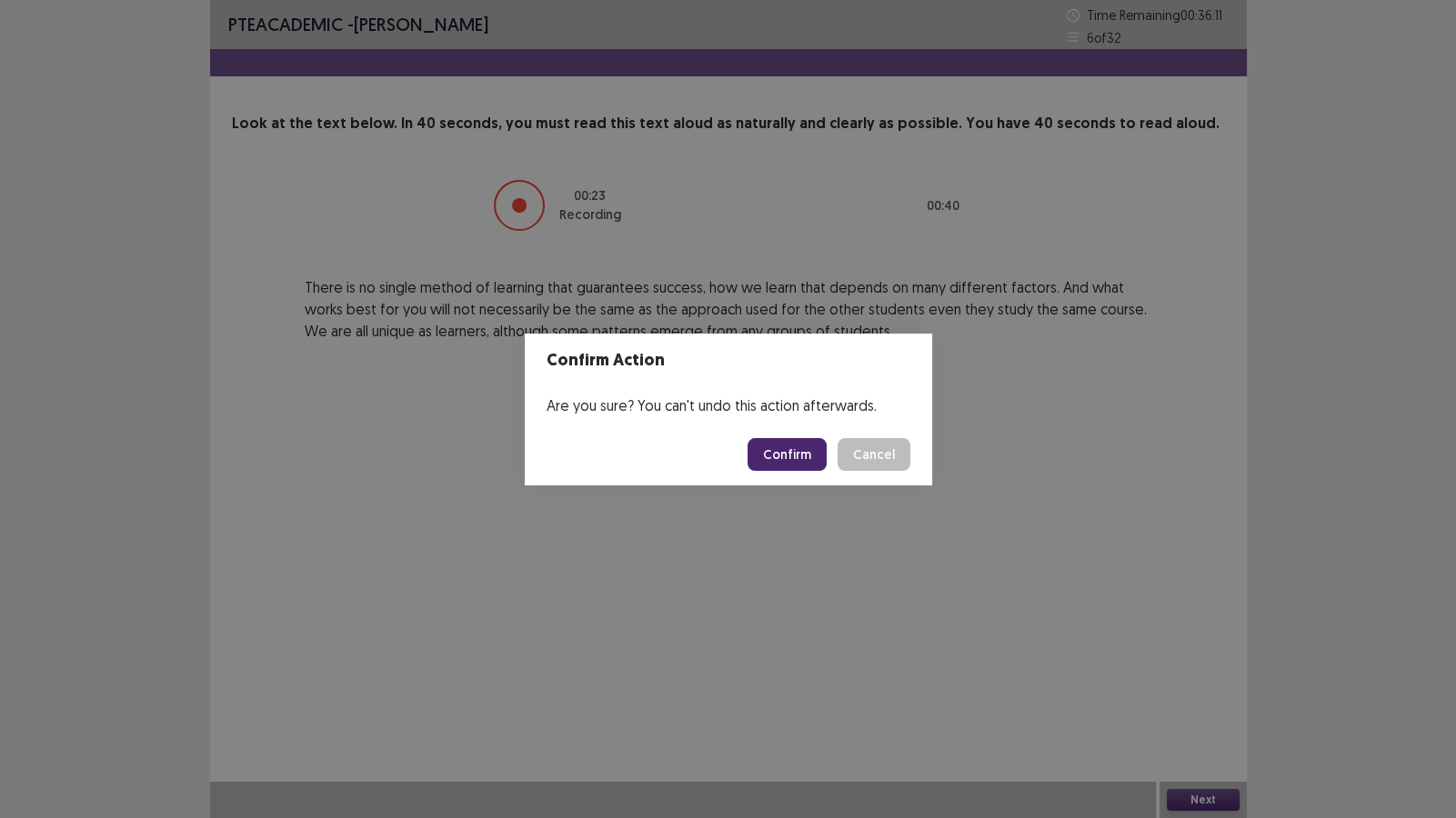
click at [795, 459] on button "Confirm" at bounding box center [787, 455] width 79 height 33
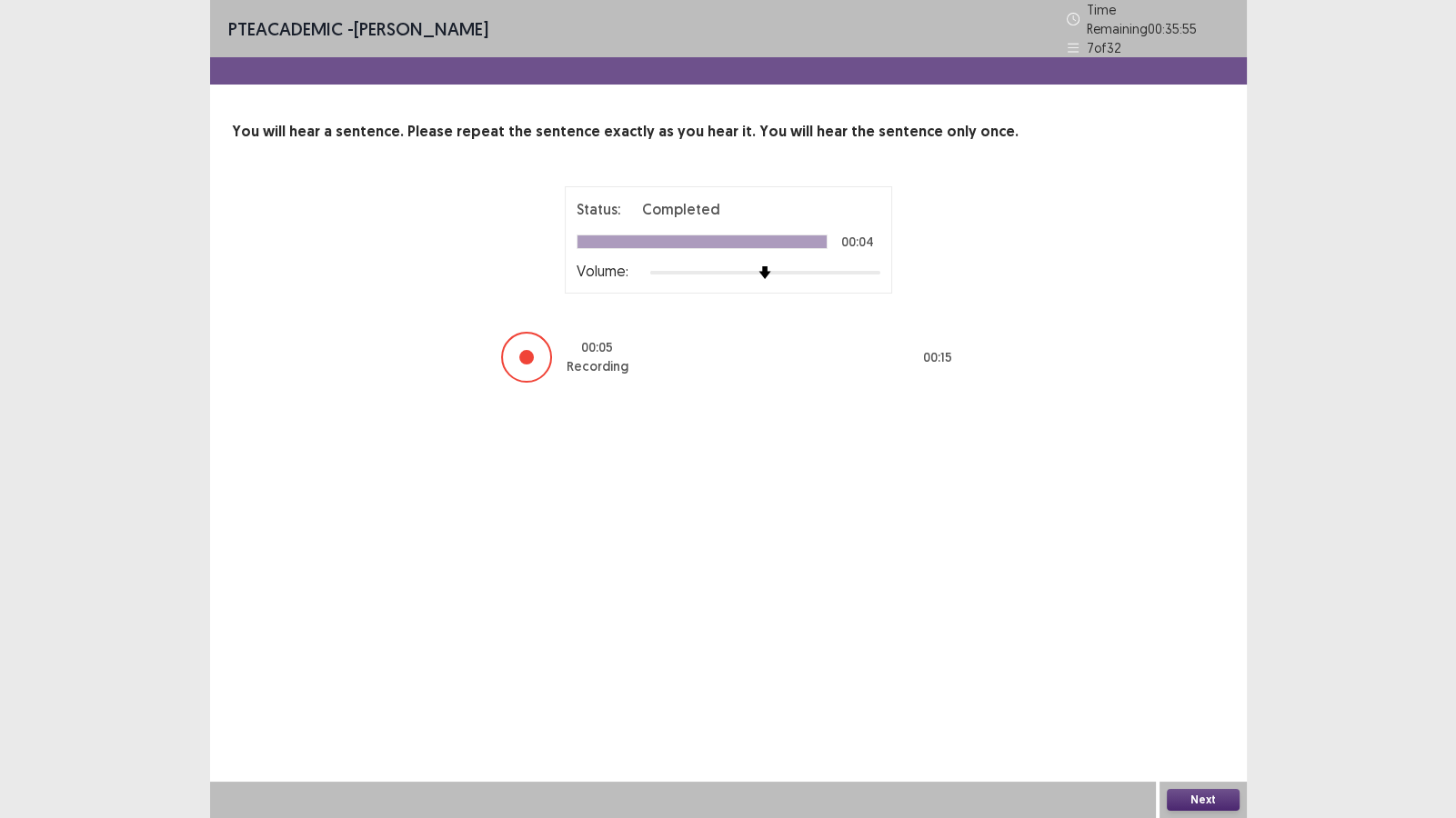
click at [1214, 702] on button "Next" at bounding box center [1203, 800] width 73 height 22
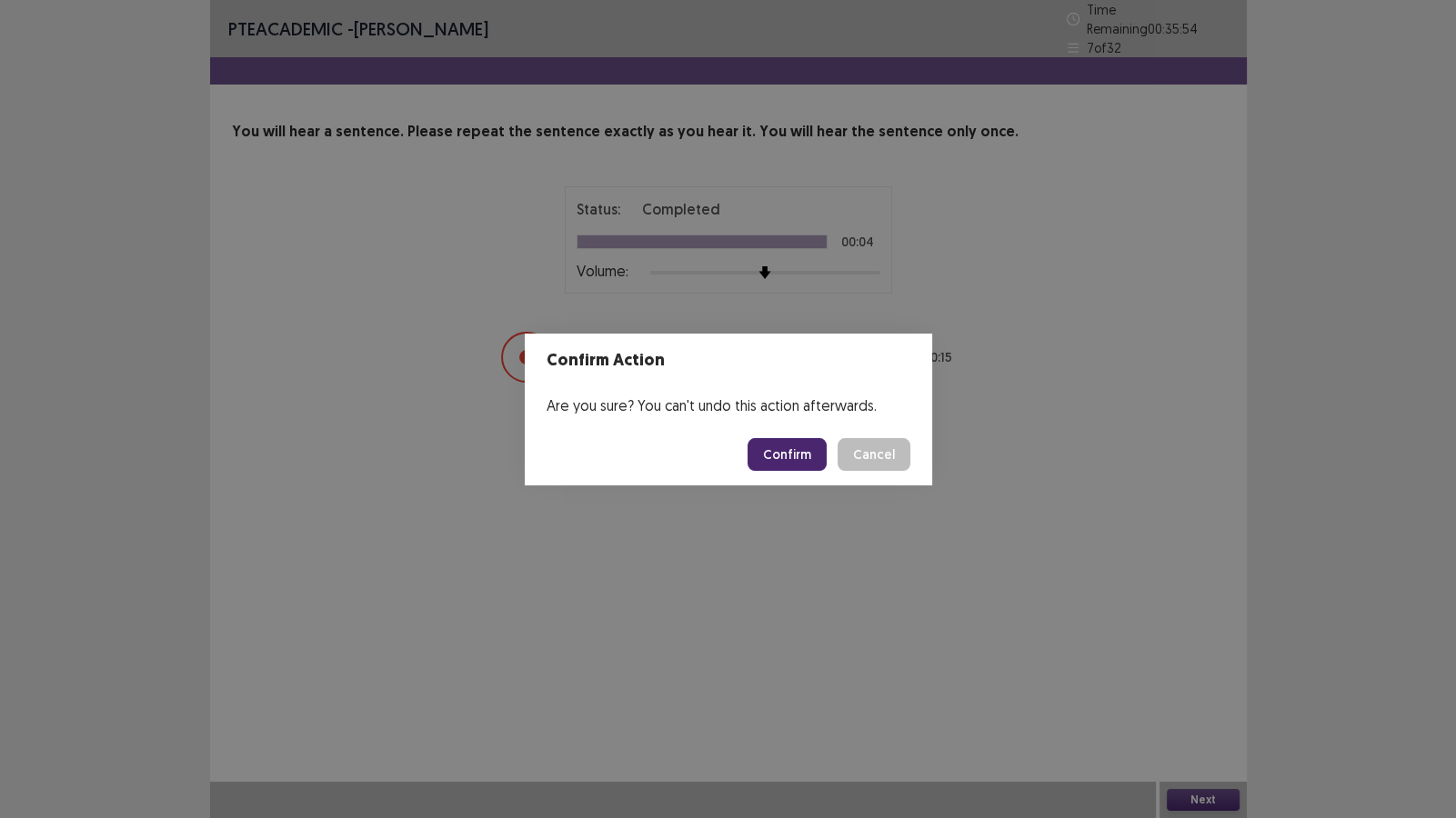
click at [760, 443] on button "Confirm" at bounding box center [787, 455] width 79 height 33
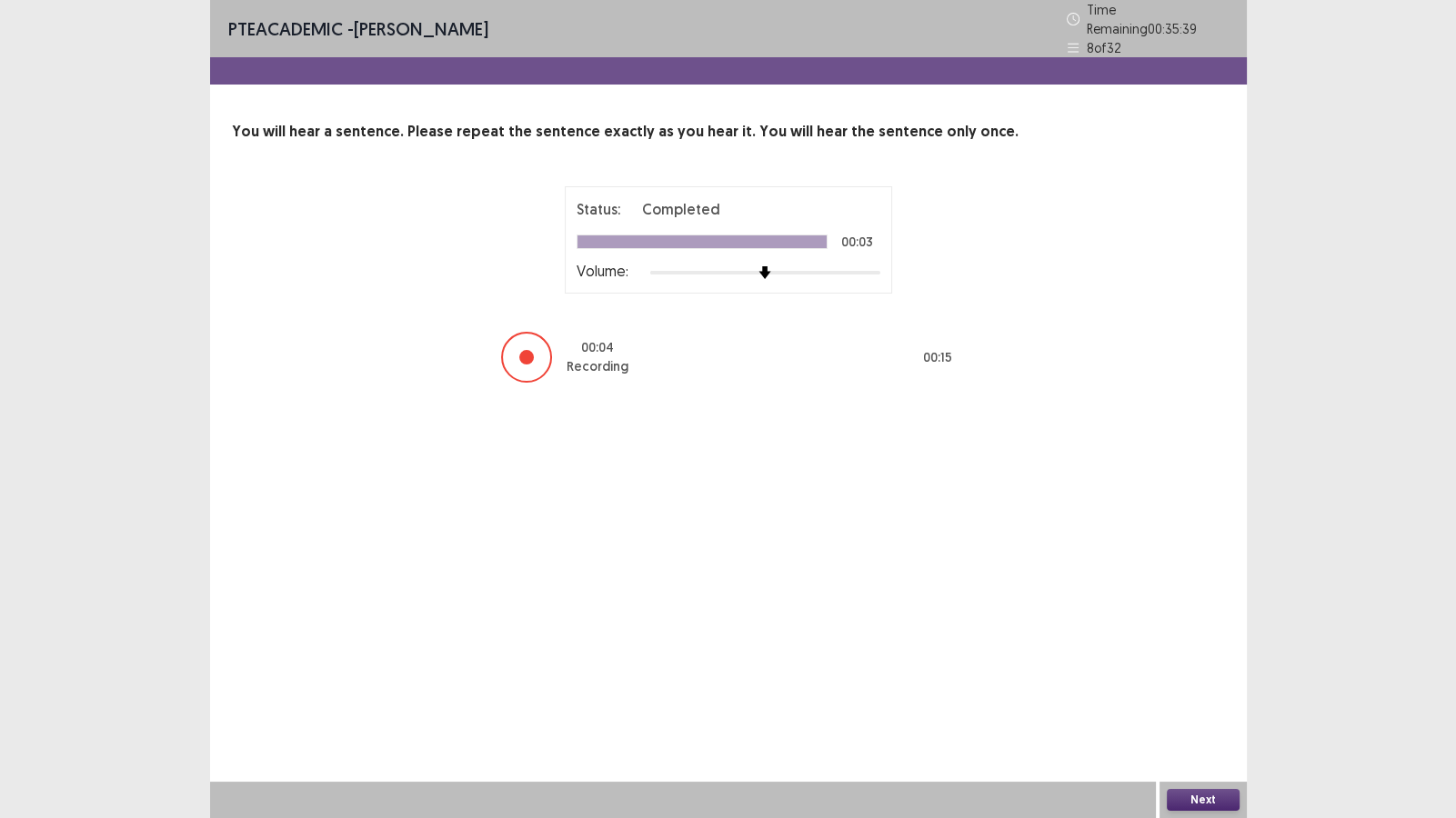
click at [1202, 702] on button "Next" at bounding box center [1203, 800] width 73 height 22
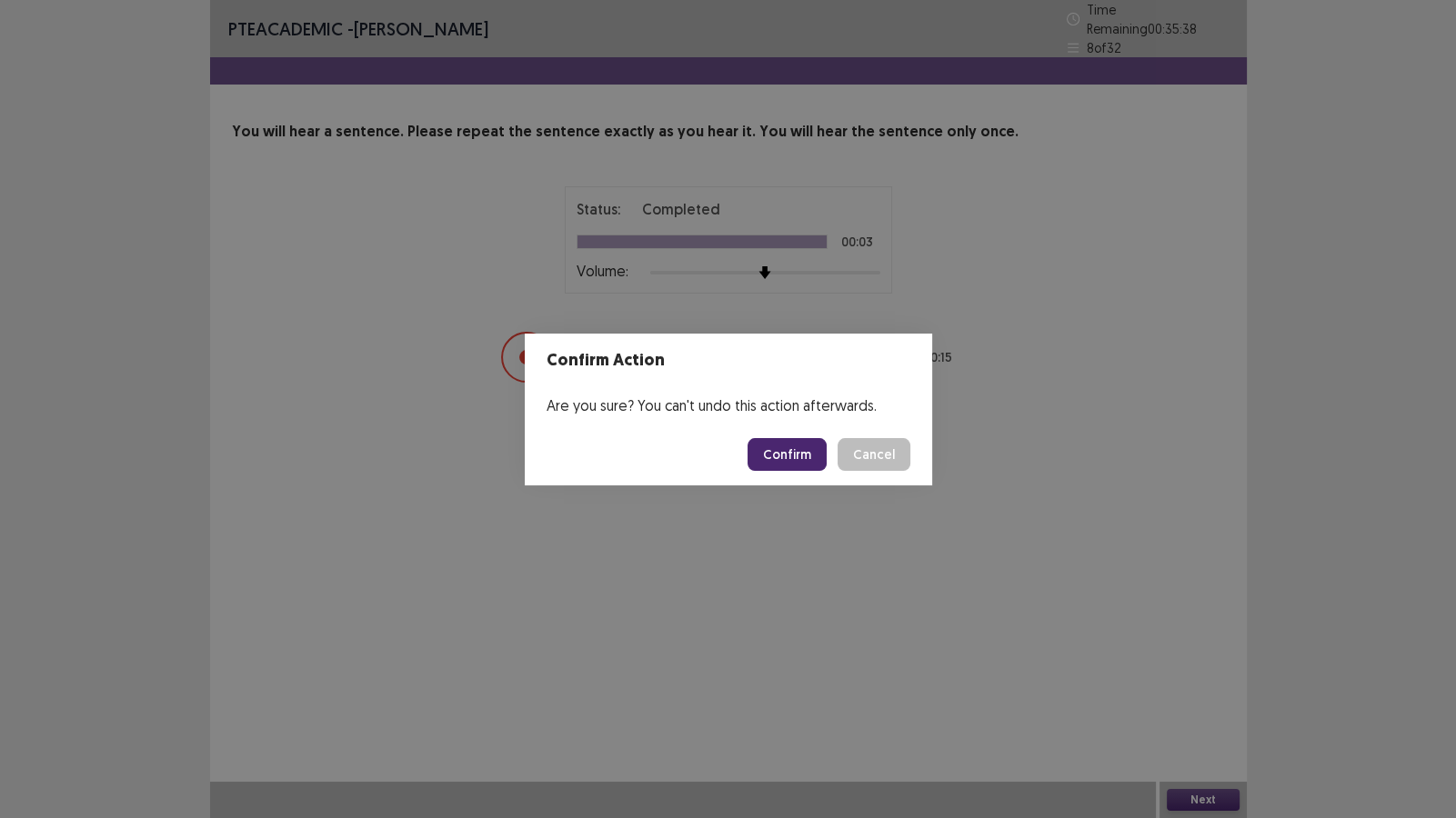
click at [773, 451] on button "Confirm" at bounding box center [787, 455] width 79 height 33
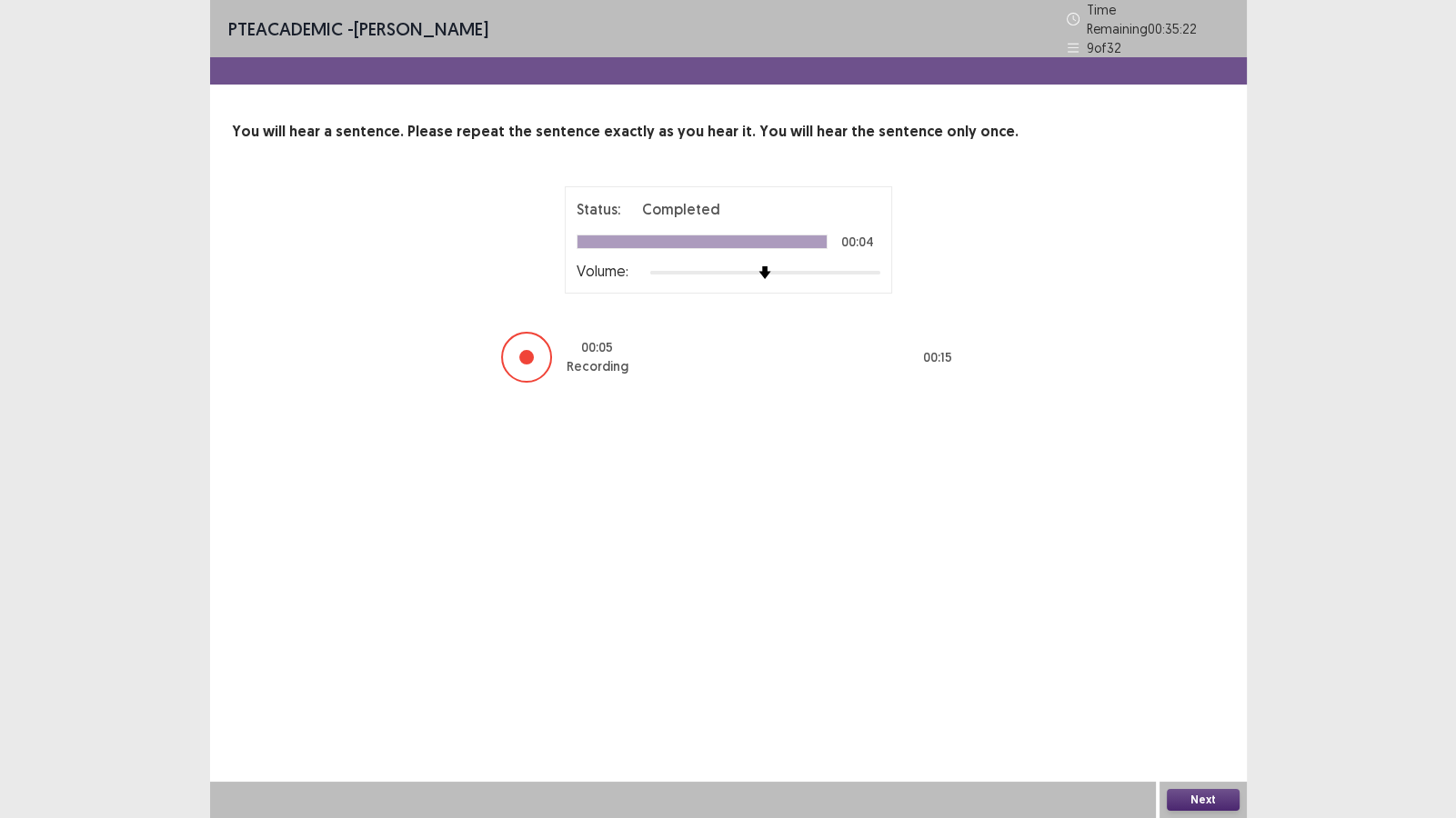
click at [1208, 702] on button "Next" at bounding box center [1203, 800] width 73 height 22
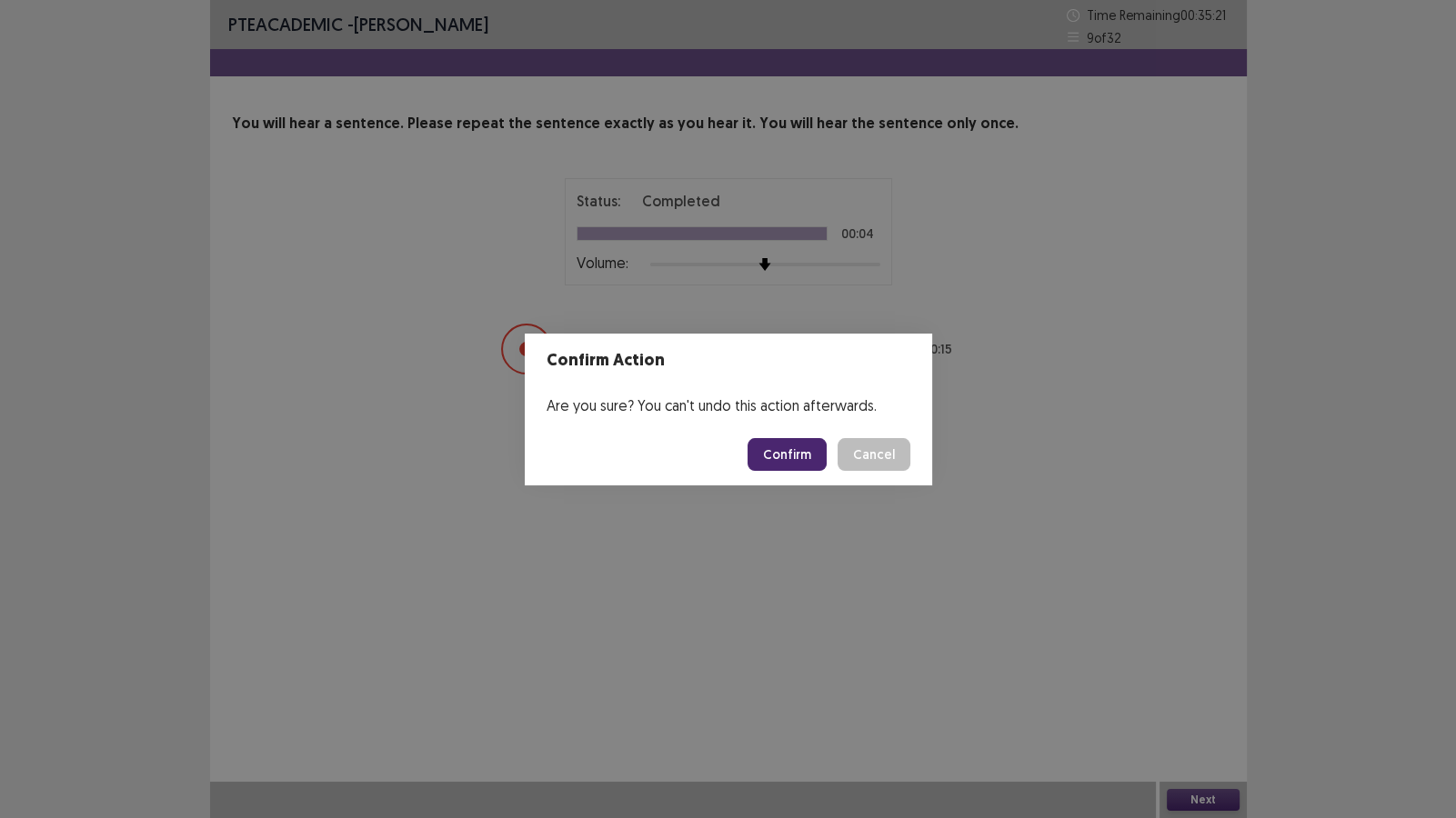
click at [805, 463] on button "Confirm" at bounding box center [787, 455] width 79 height 33
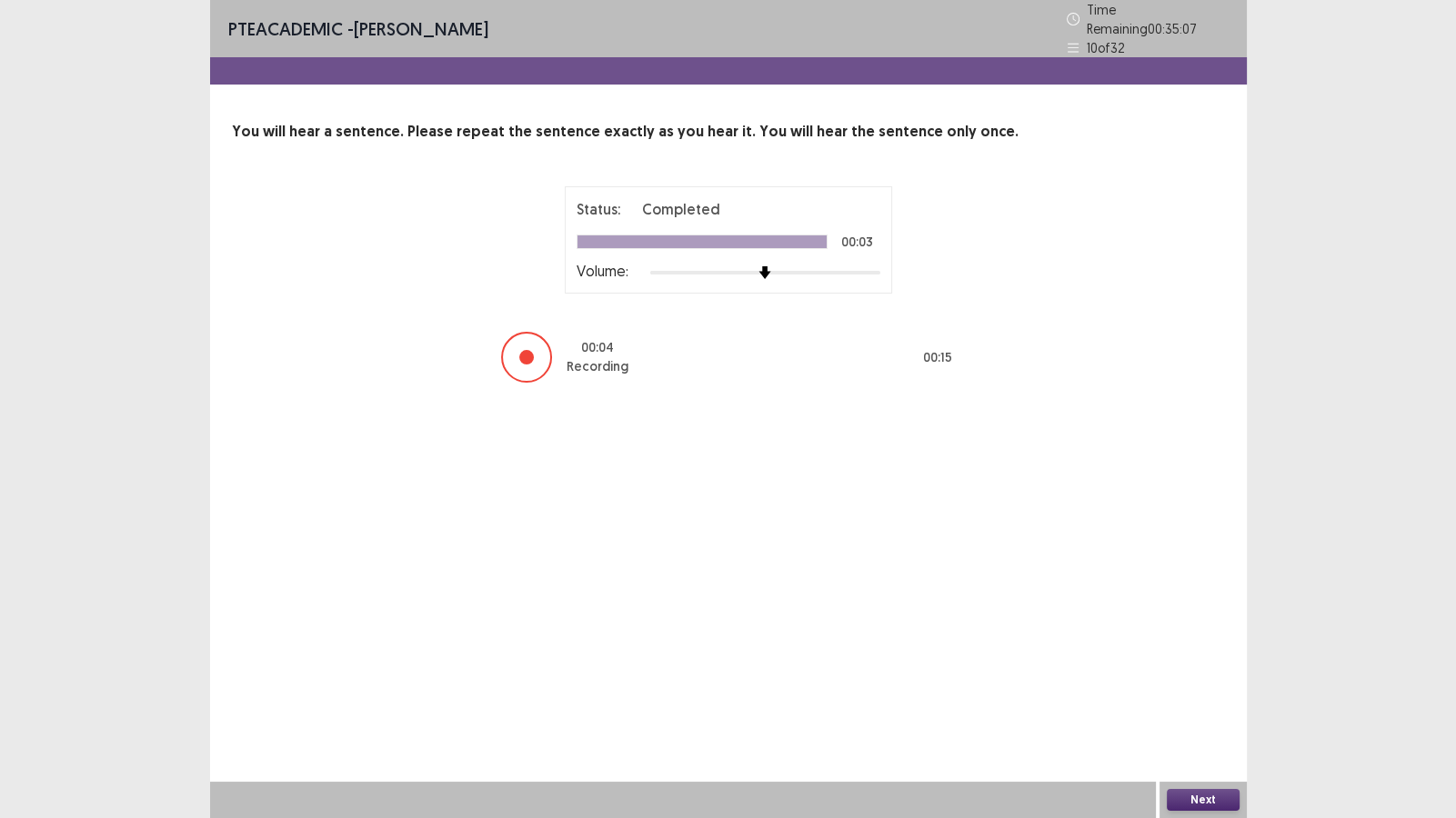
click at [1223, 702] on button "Next" at bounding box center [1203, 800] width 73 height 22
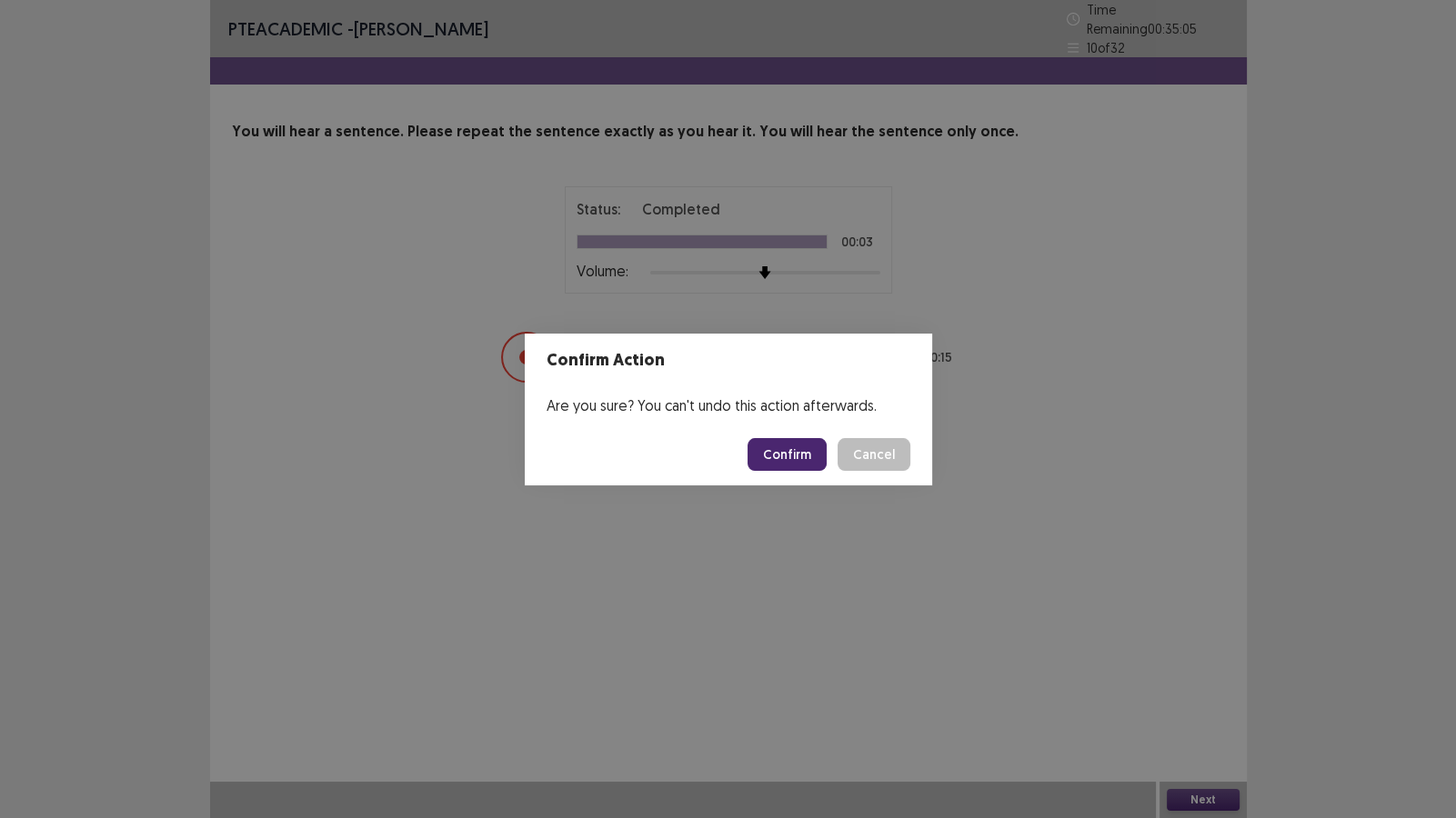
click at [784, 446] on button "Confirm" at bounding box center [787, 455] width 79 height 33
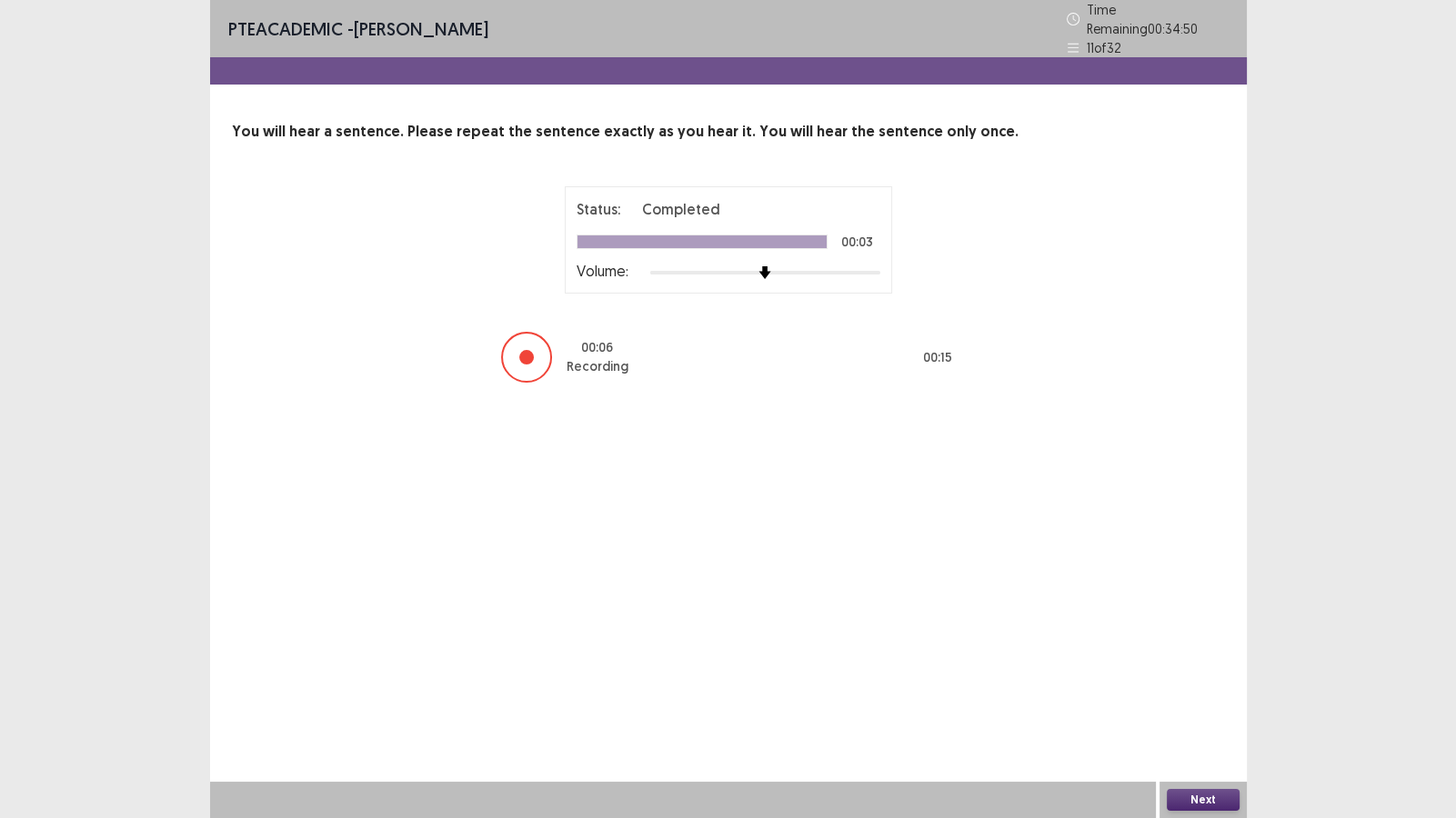
click at [1179, 702] on button "Next" at bounding box center [1203, 800] width 73 height 22
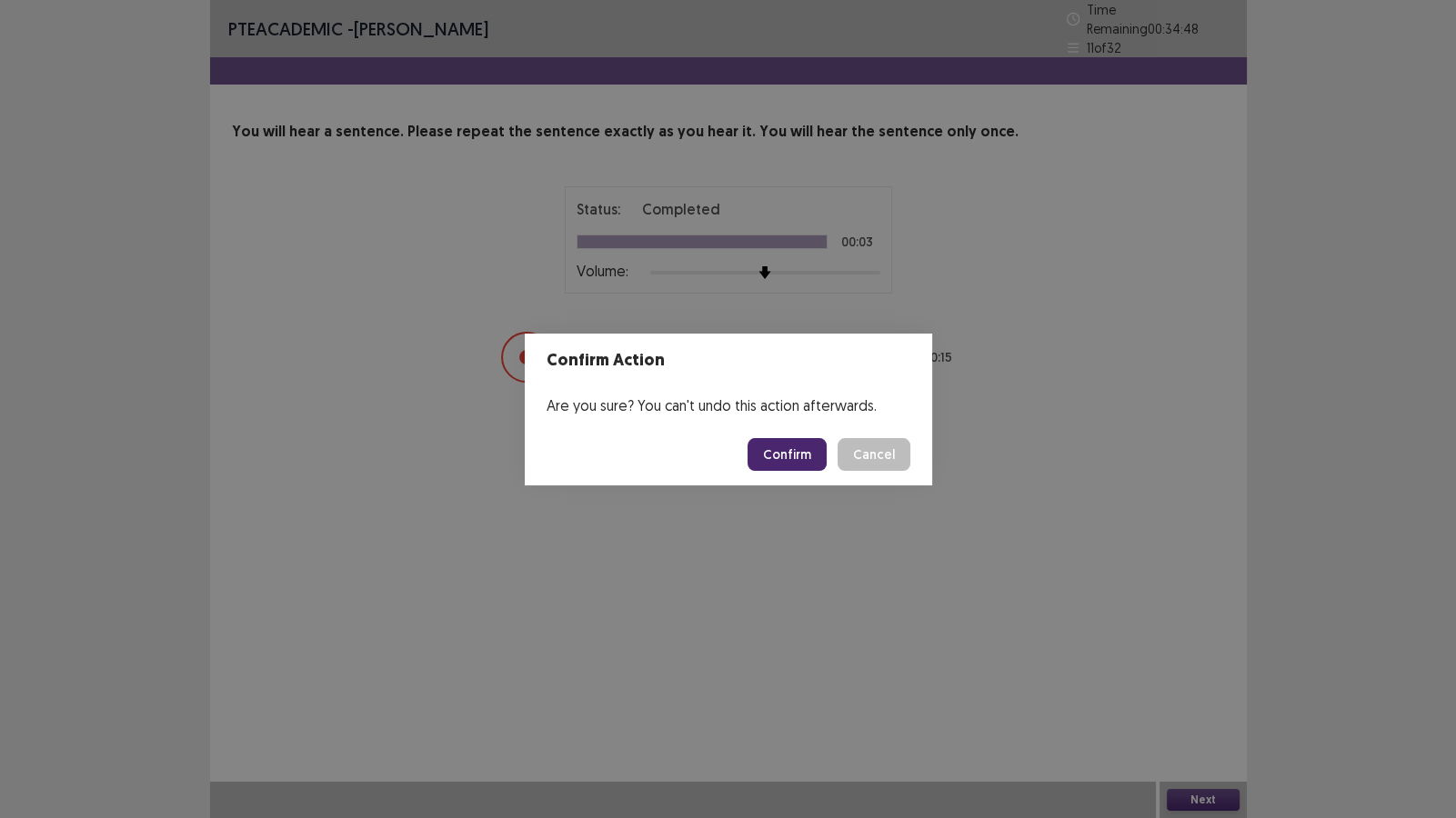
click at [795, 454] on button "Confirm" at bounding box center [787, 455] width 79 height 33
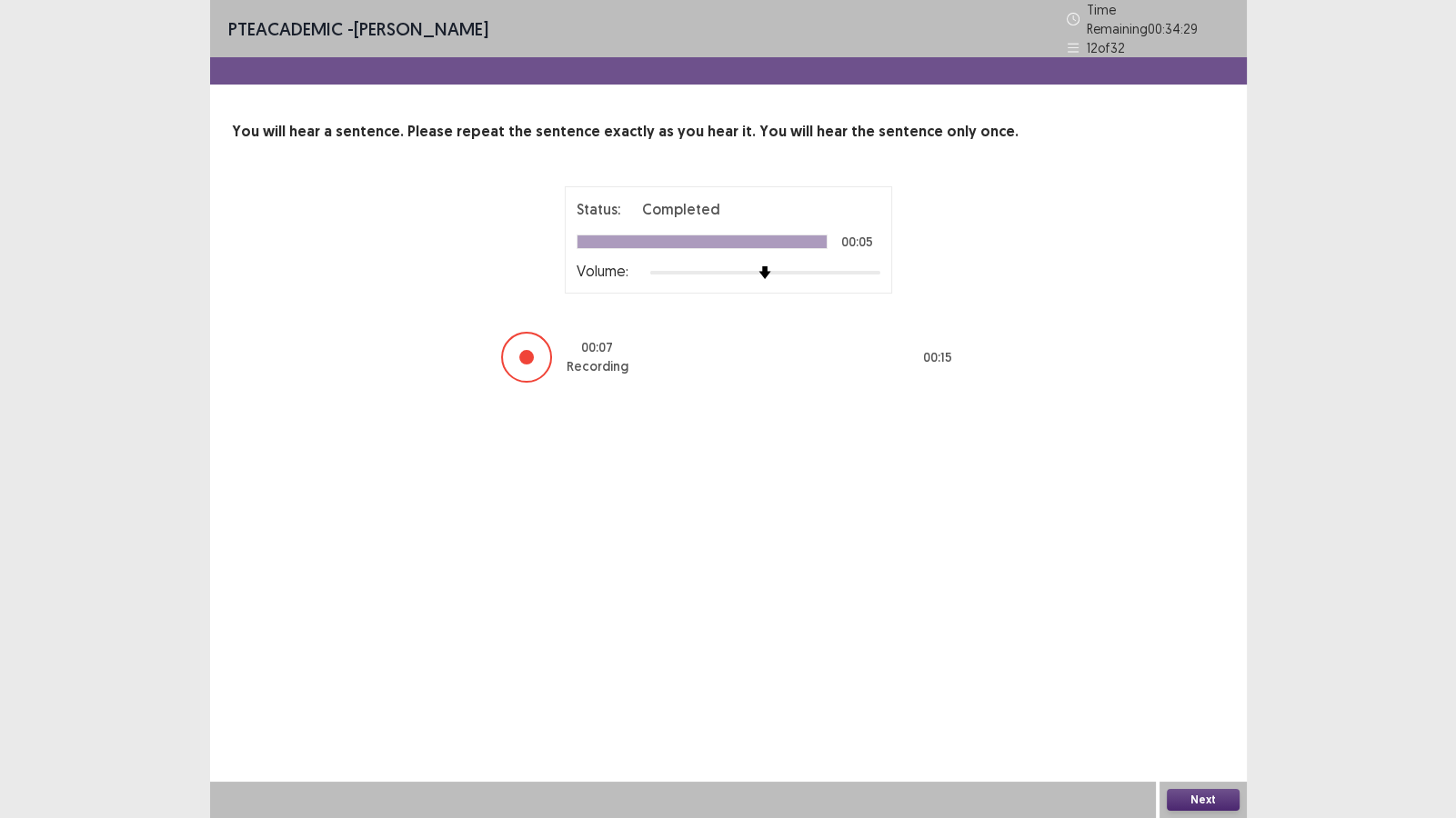
click at [1188, 702] on button "Next" at bounding box center [1203, 800] width 73 height 22
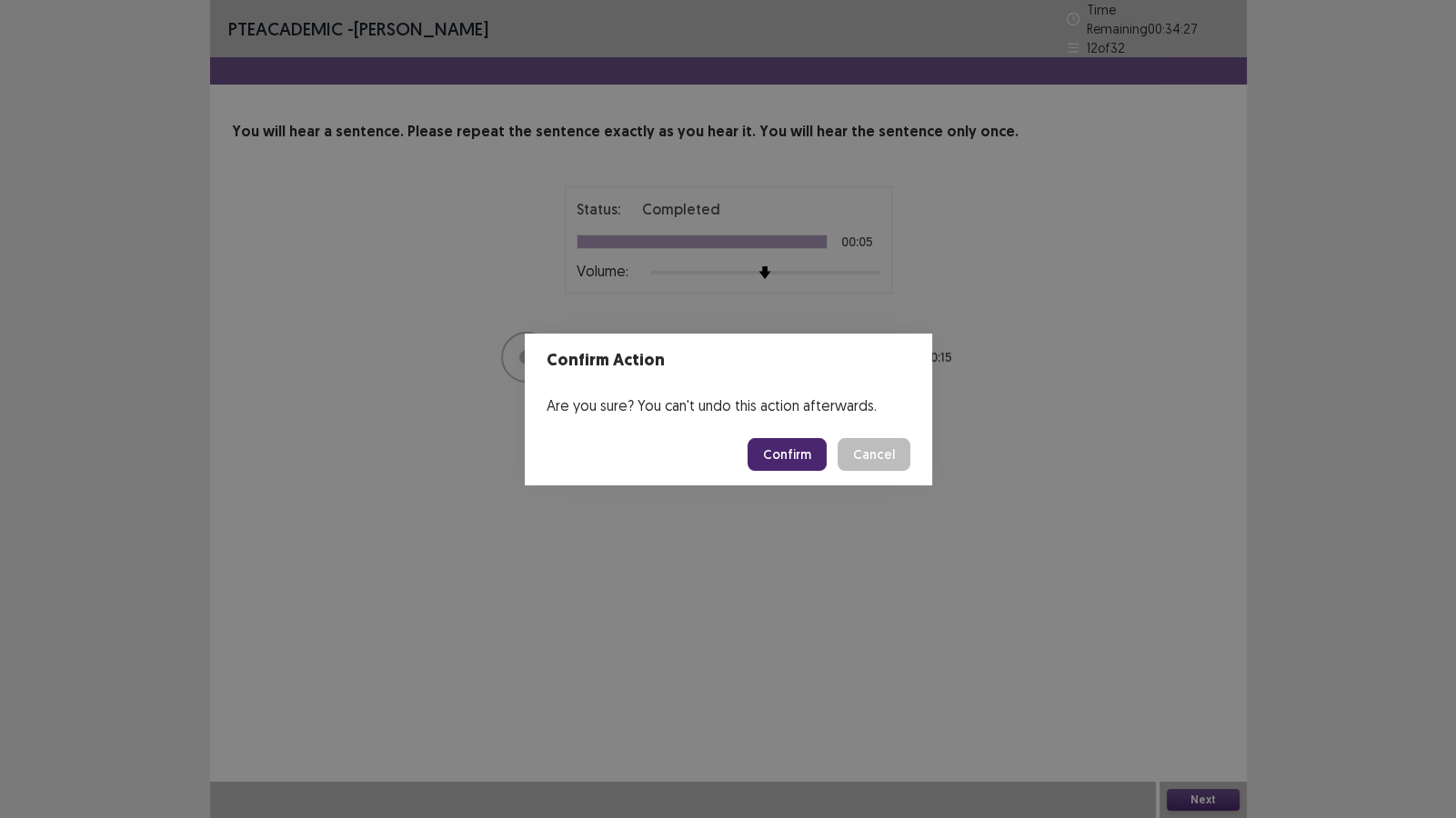
click at [785, 455] on button "Confirm" at bounding box center [787, 455] width 79 height 33
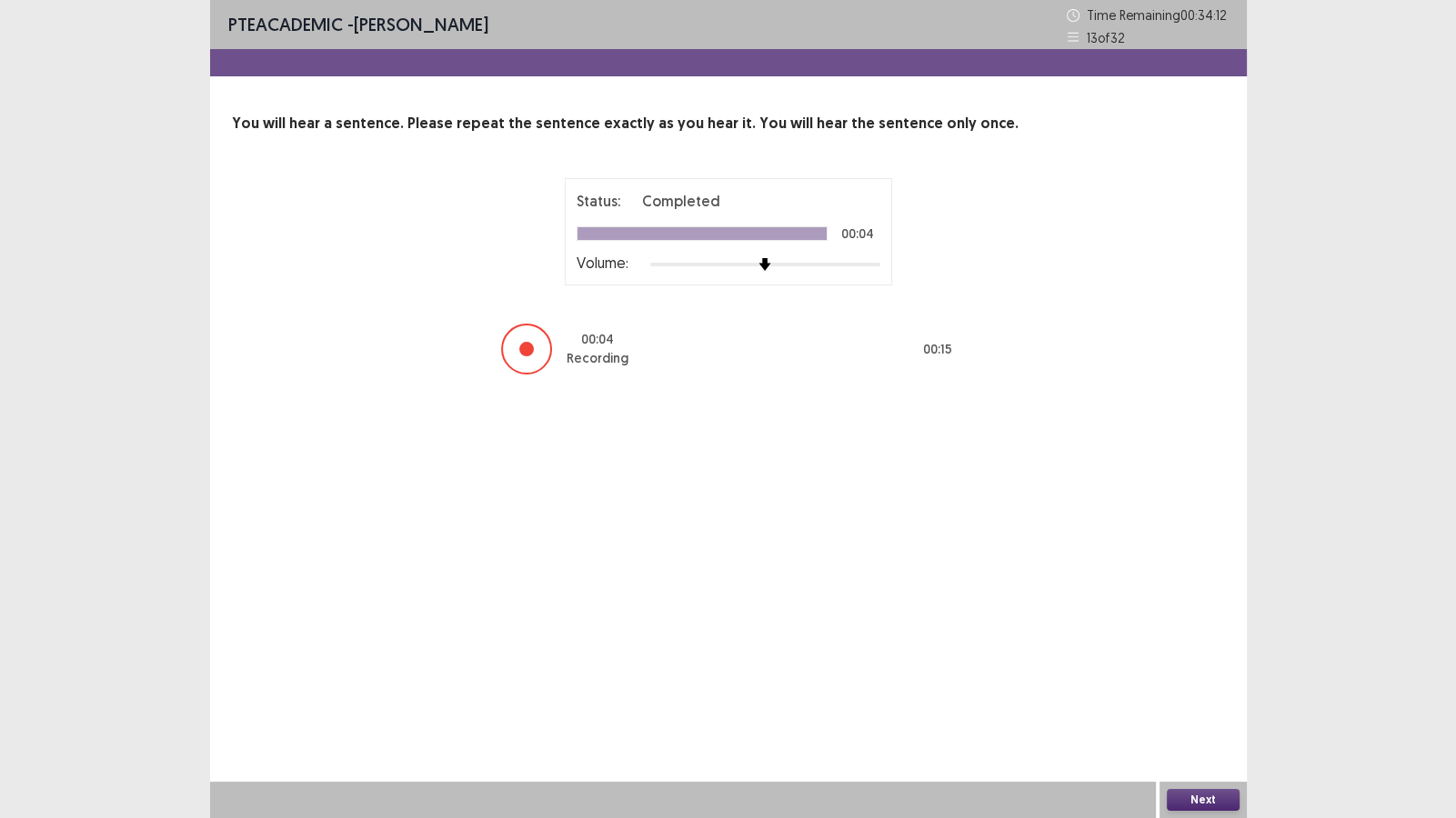
click at [1223, 702] on button "Next" at bounding box center [1203, 800] width 73 height 22
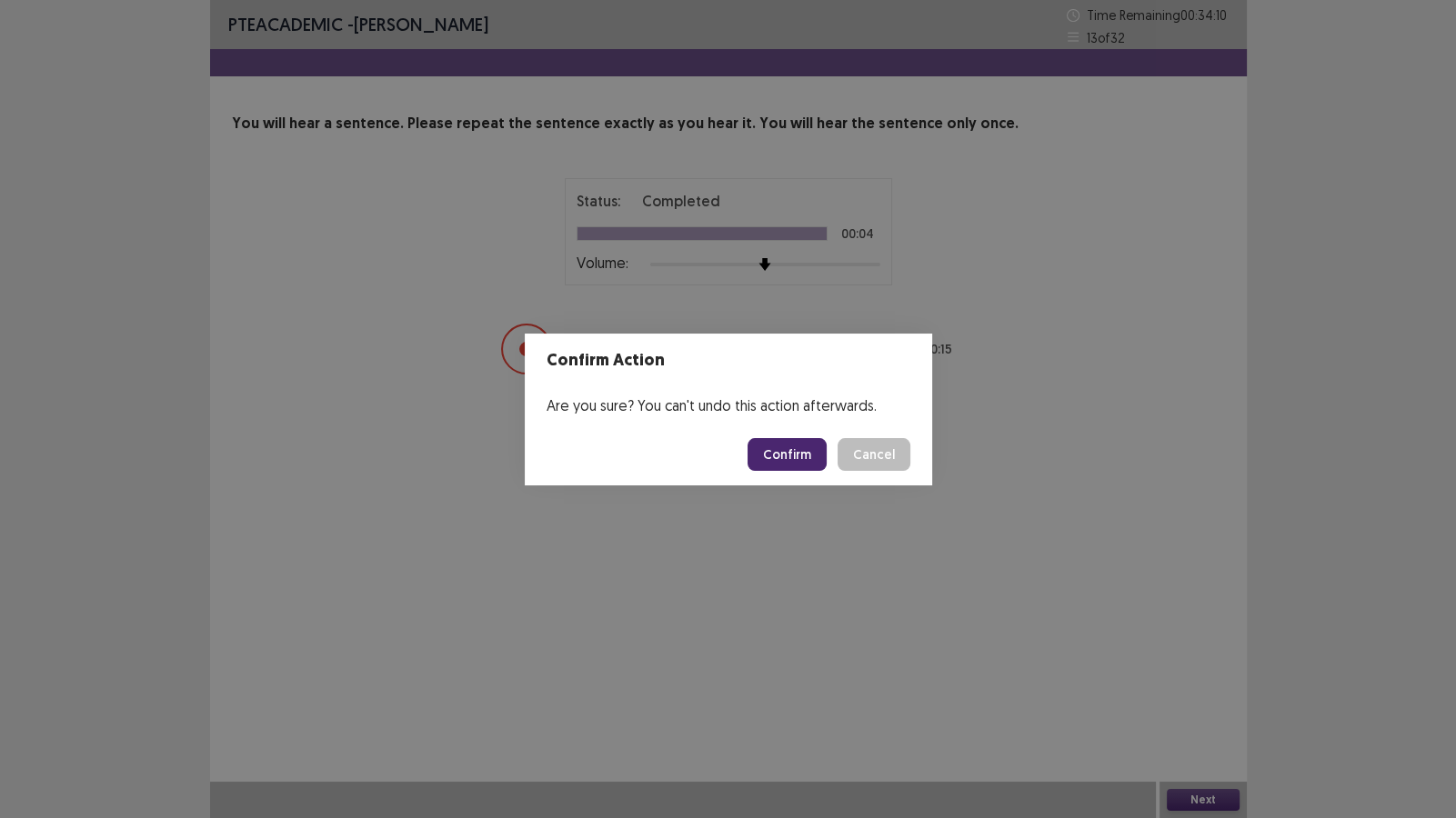
click at [811, 467] on button "Confirm" at bounding box center [787, 455] width 79 height 33
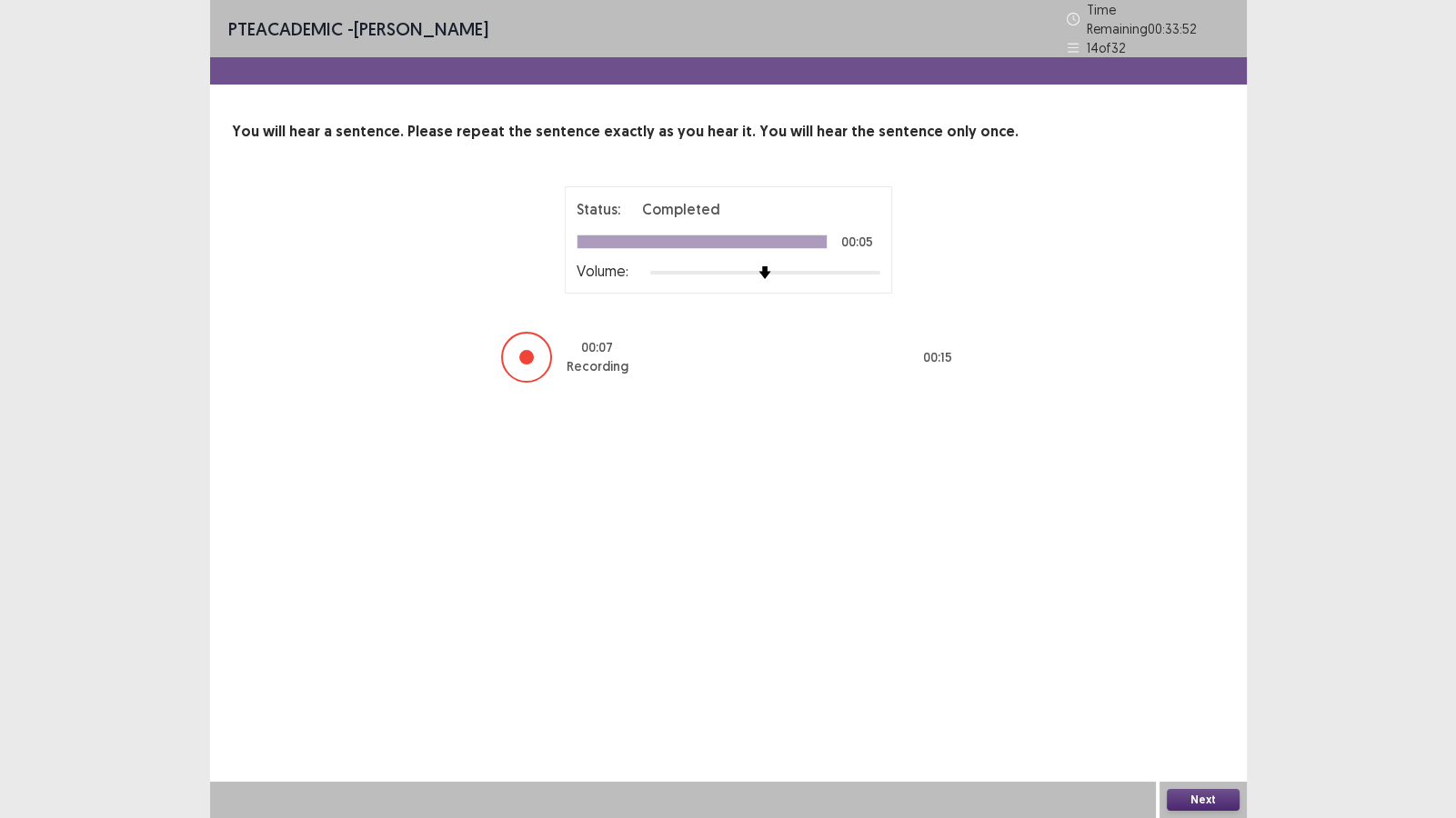
click at [1201, 702] on div "Next" at bounding box center [1203, 800] width 87 height 36
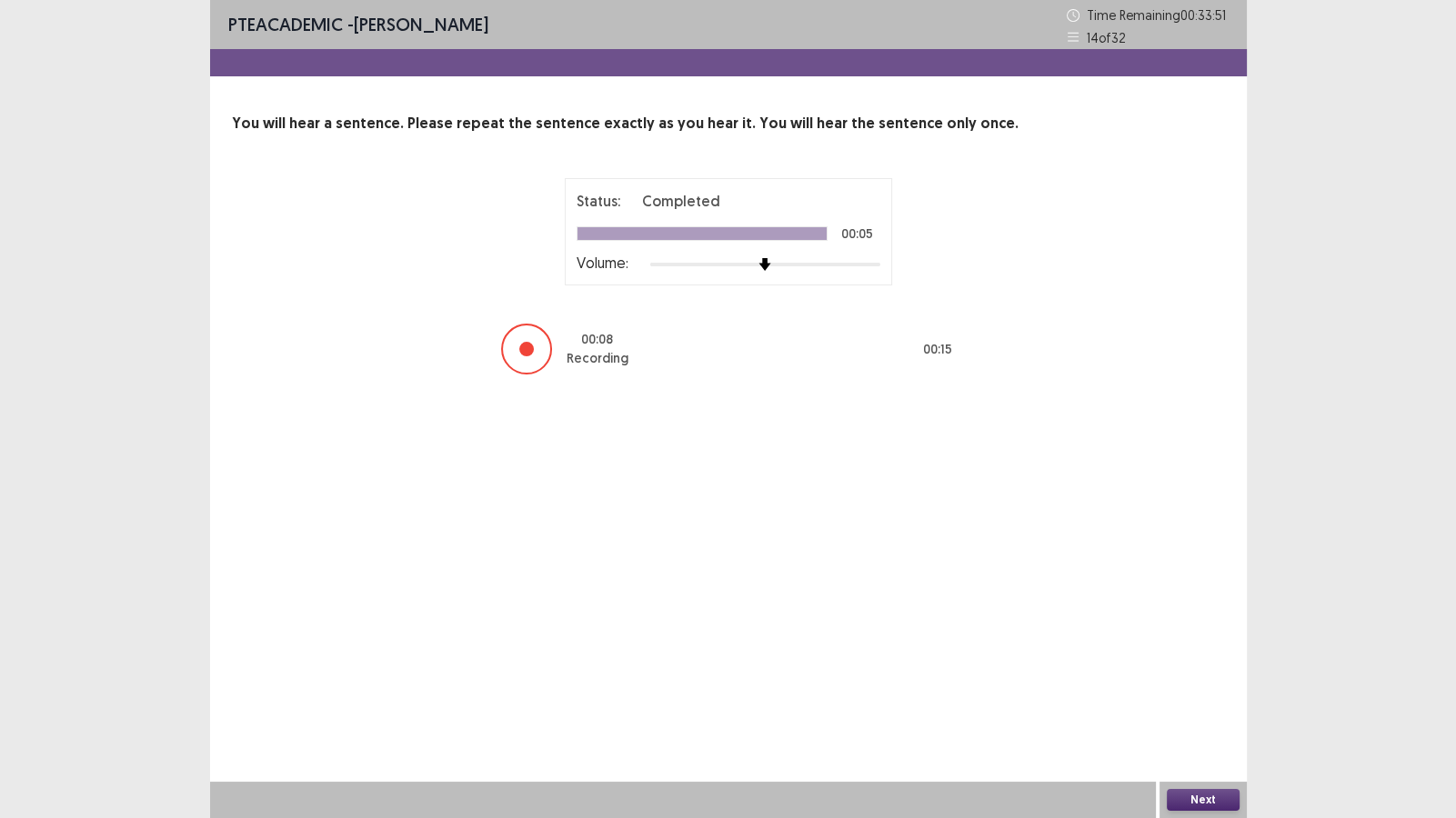
click at [1205, 702] on button "Next" at bounding box center [1203, 800] width 73 height 22
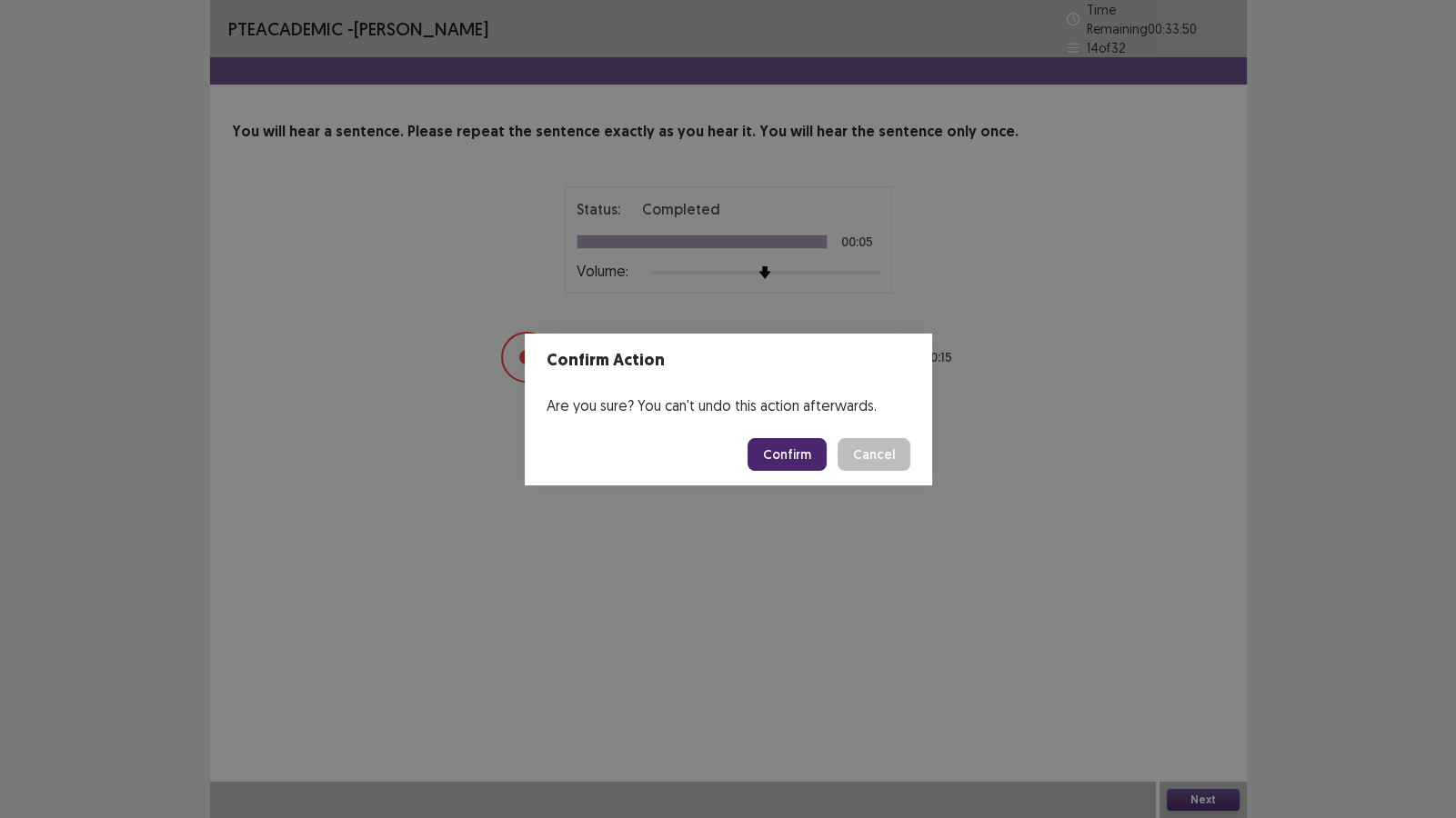
click at [797, 455] on button "Confirm" at bounding box center [787, 455] width 79 height 33
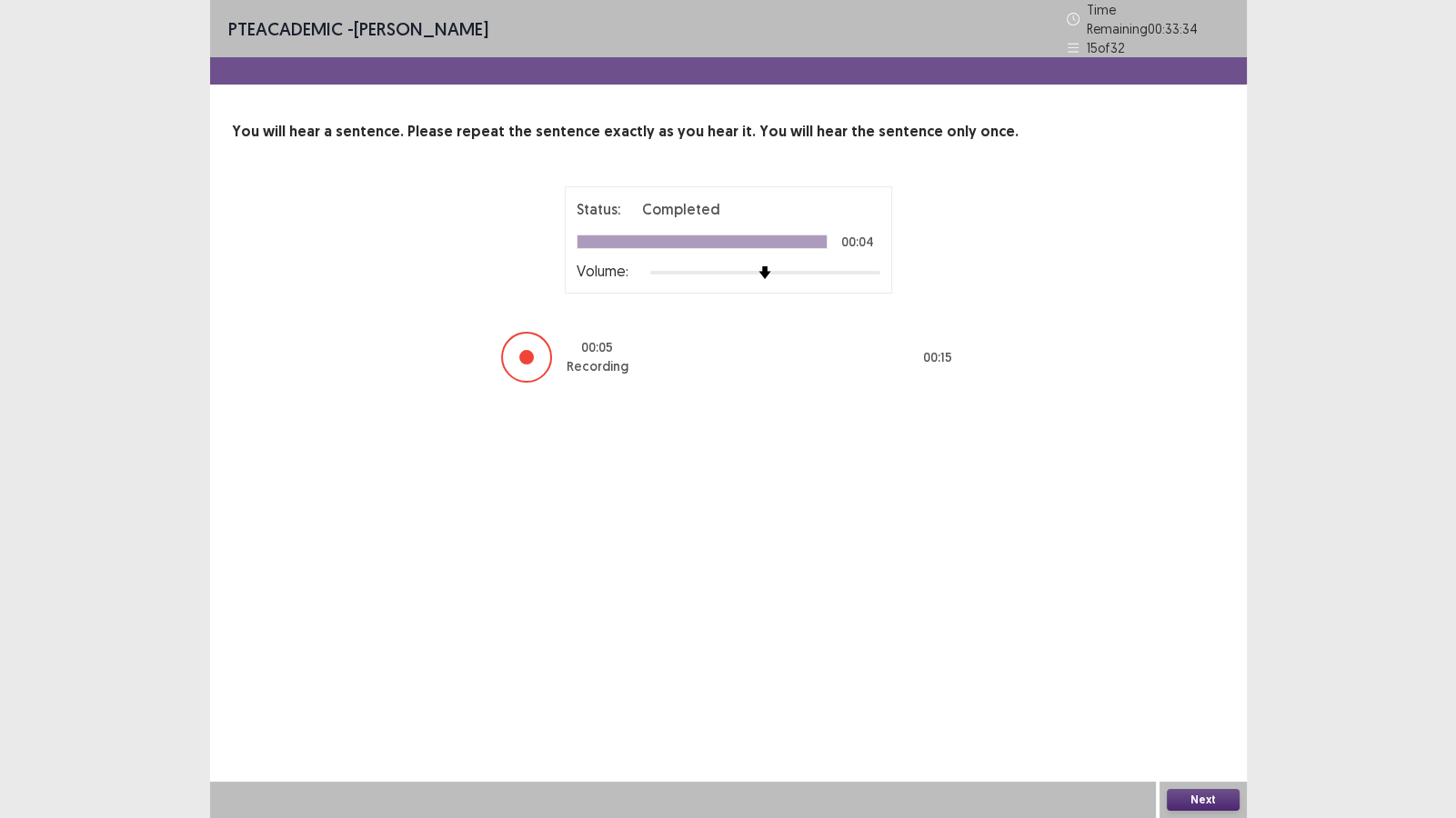
click at [1228, 702] on div "Next" at bounding box center [1203, 800] width 87 height 36
click at [1229, 702] on button "Next" at bounding box center [1203, 800] width 73 height 22
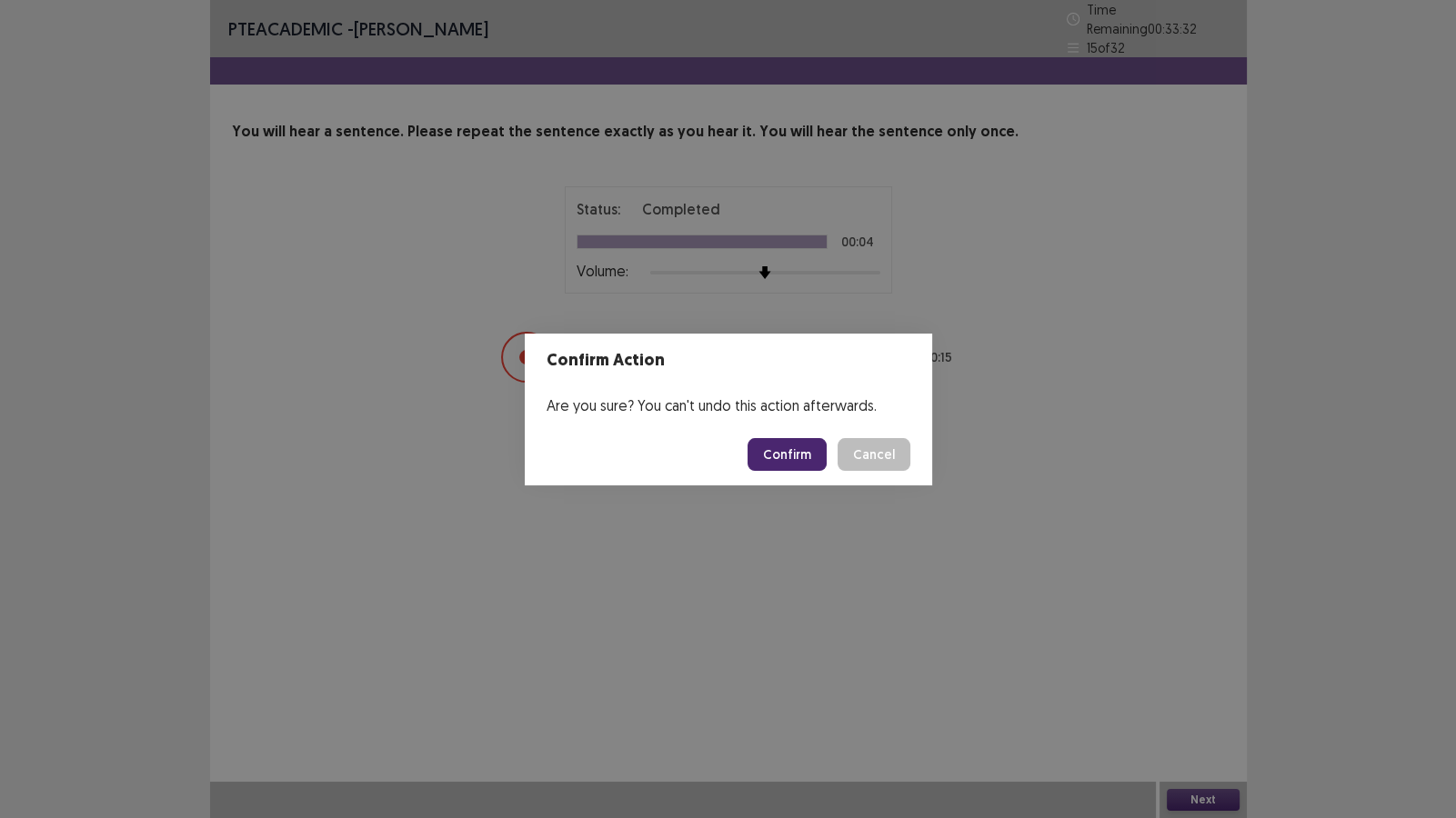
click at [787, 449] on button "Confirm" at bounding box center [787, 455] width 79 height 33
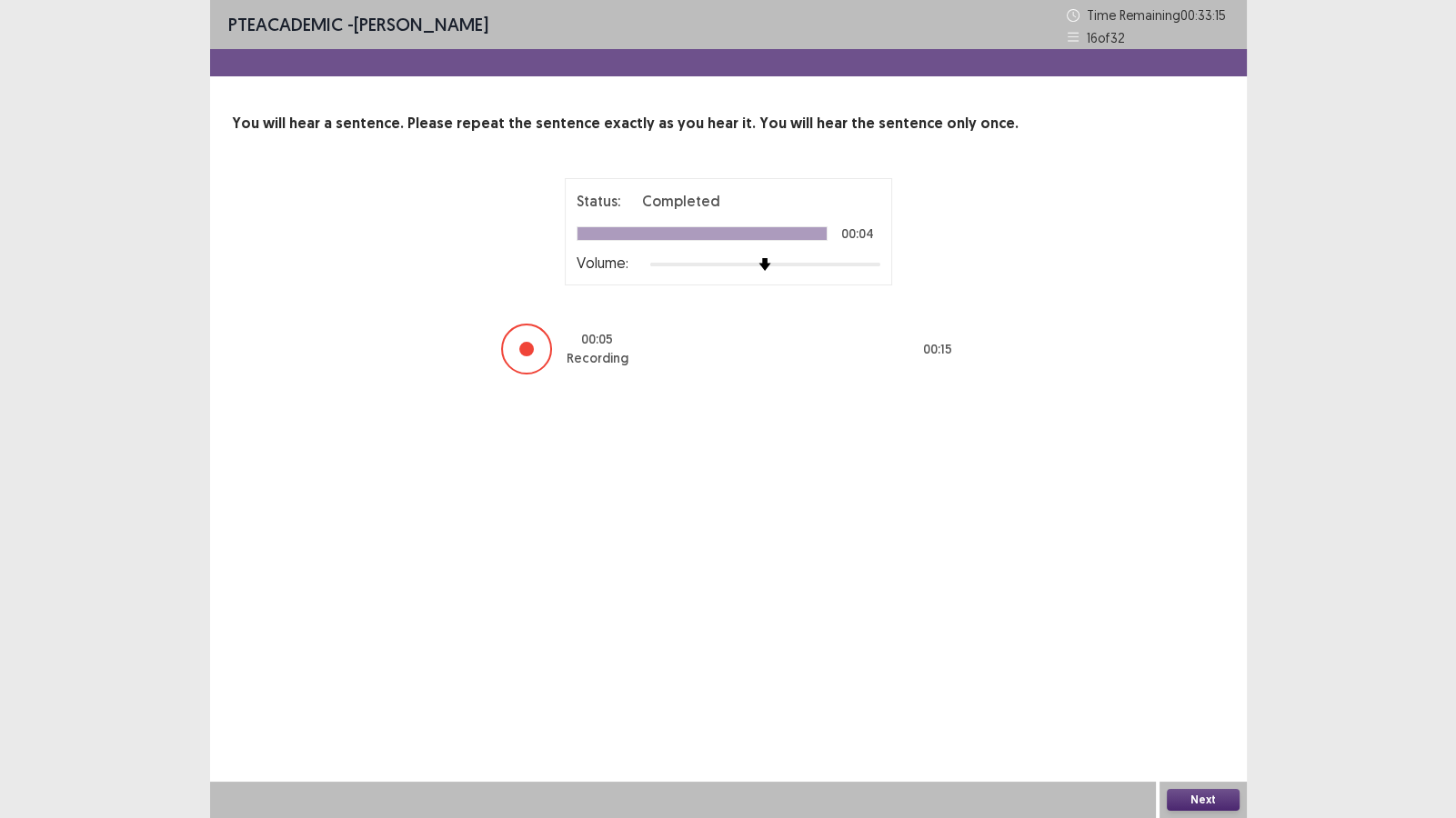
click at [1197, 702] on button "Next" at bounding box center [1203, 800] width 73 height 22
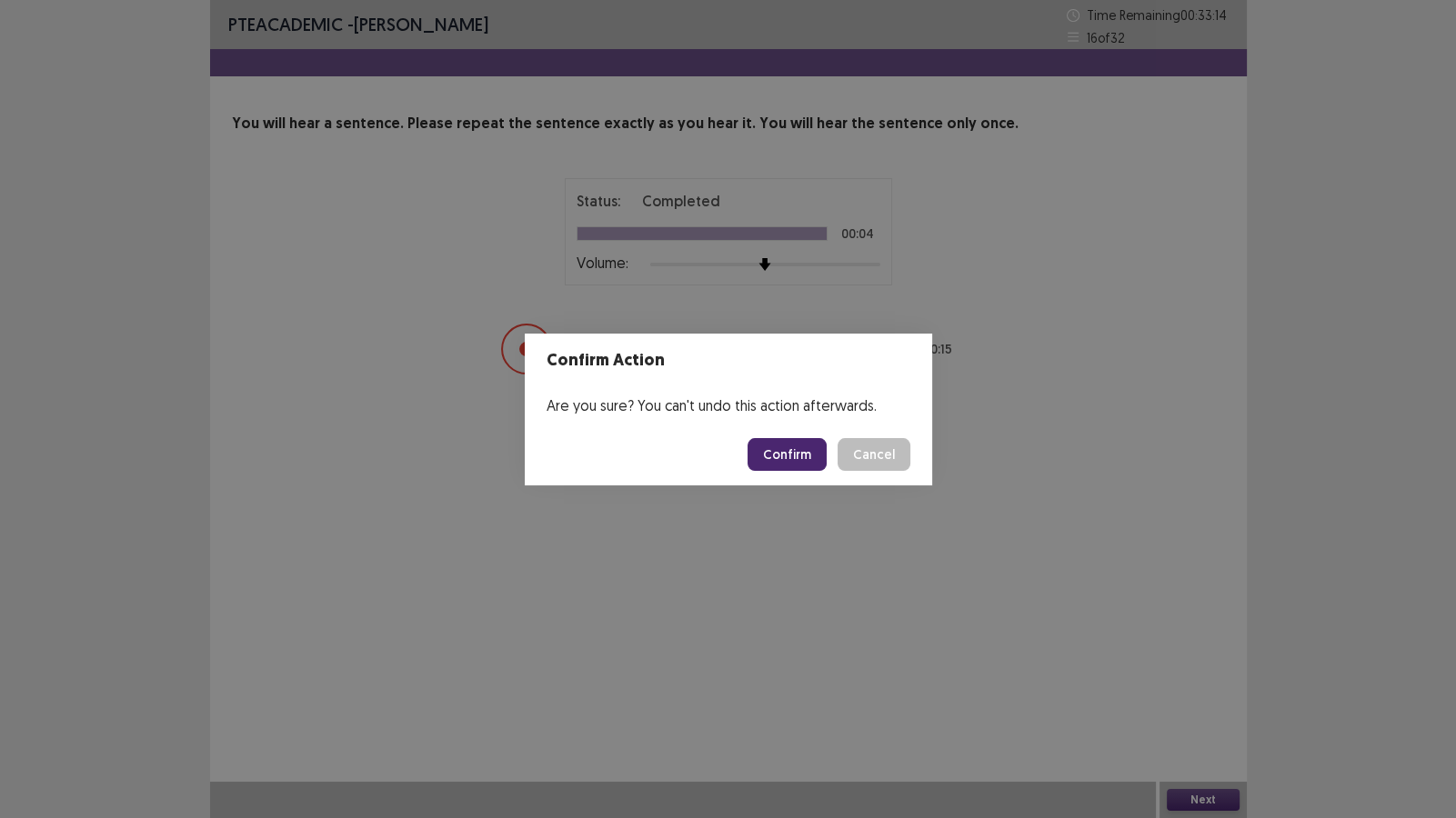
click at [803, 446] on button "Confirm" at bounding box center [787, 455] width 79 height 33
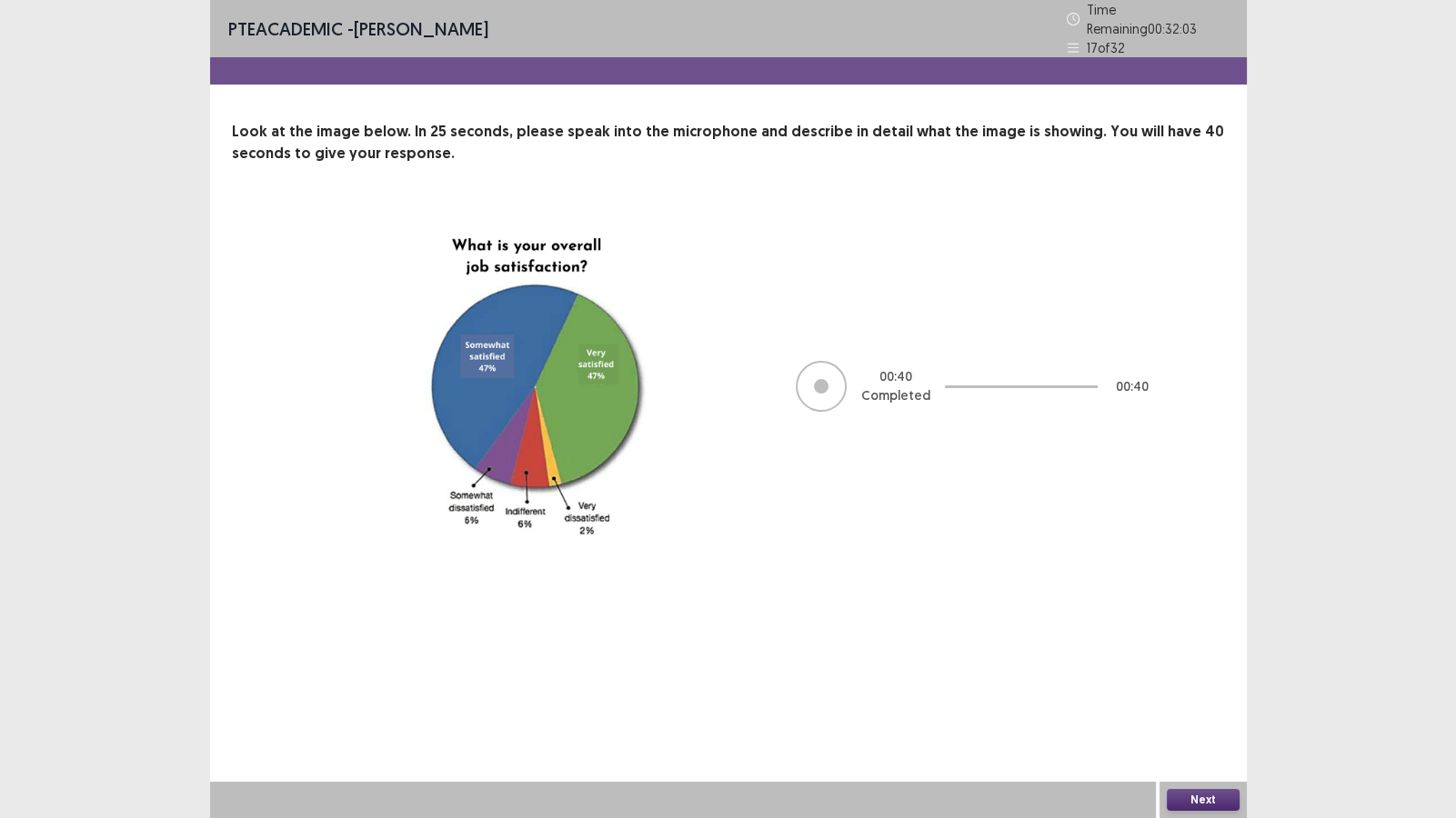
click at [1200, 702] on button "Next" at bounding box center [1203, 800] width 73 height 22
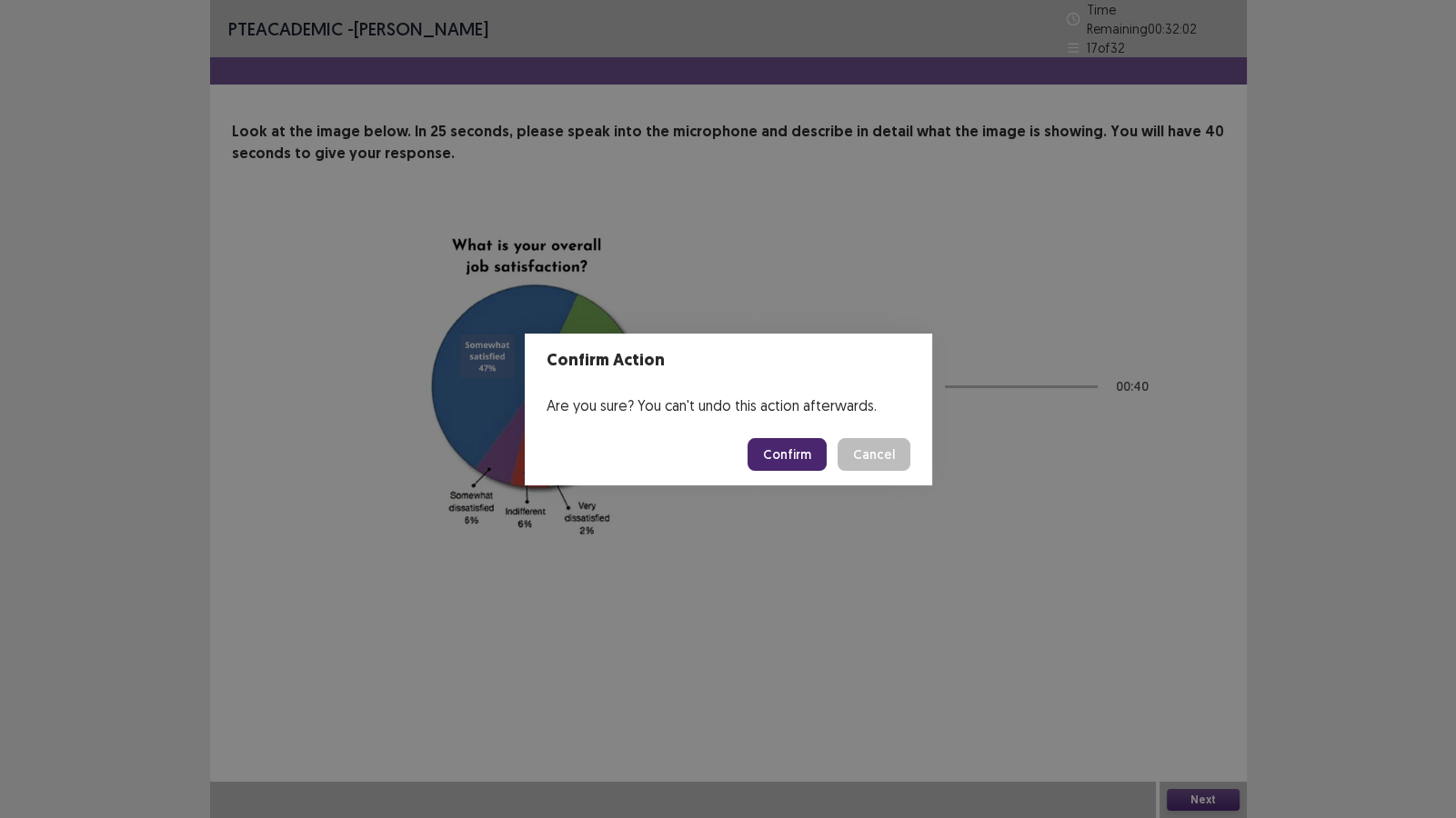
click at [803, 446] on button "Confirm" at bounding box center [787, 455] width 79 height 33
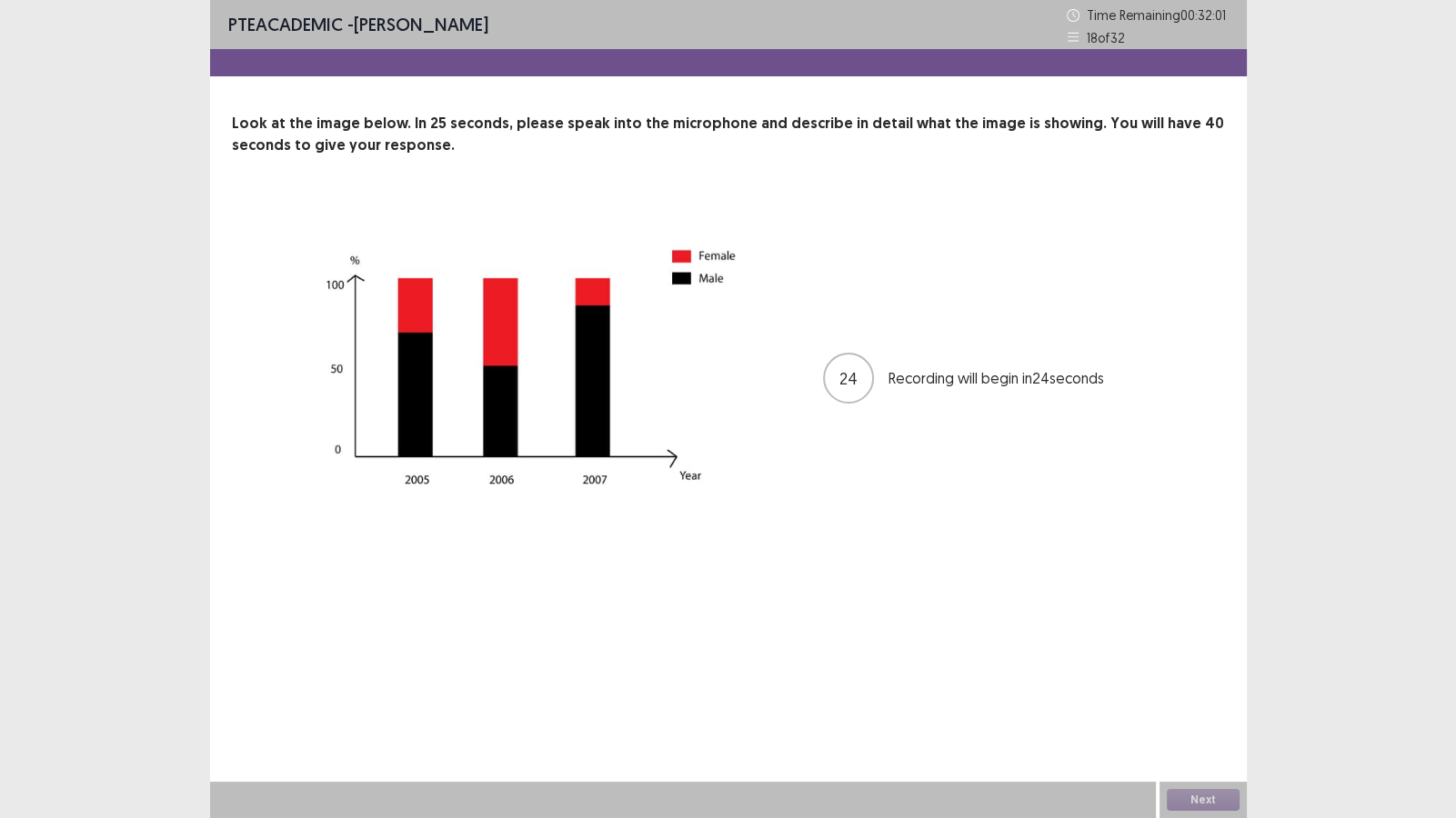
click at [1074, 38] on icon at bounding box center [1072, 36] width 12 height 12
click at [1105, 15] on p "Time Remaining 00 : 31 : 60" at bounding box center [1158, 15] width 142 height 19
click at [1069, 12] on icon at bounding box center [1072, 14] width 12 height 12
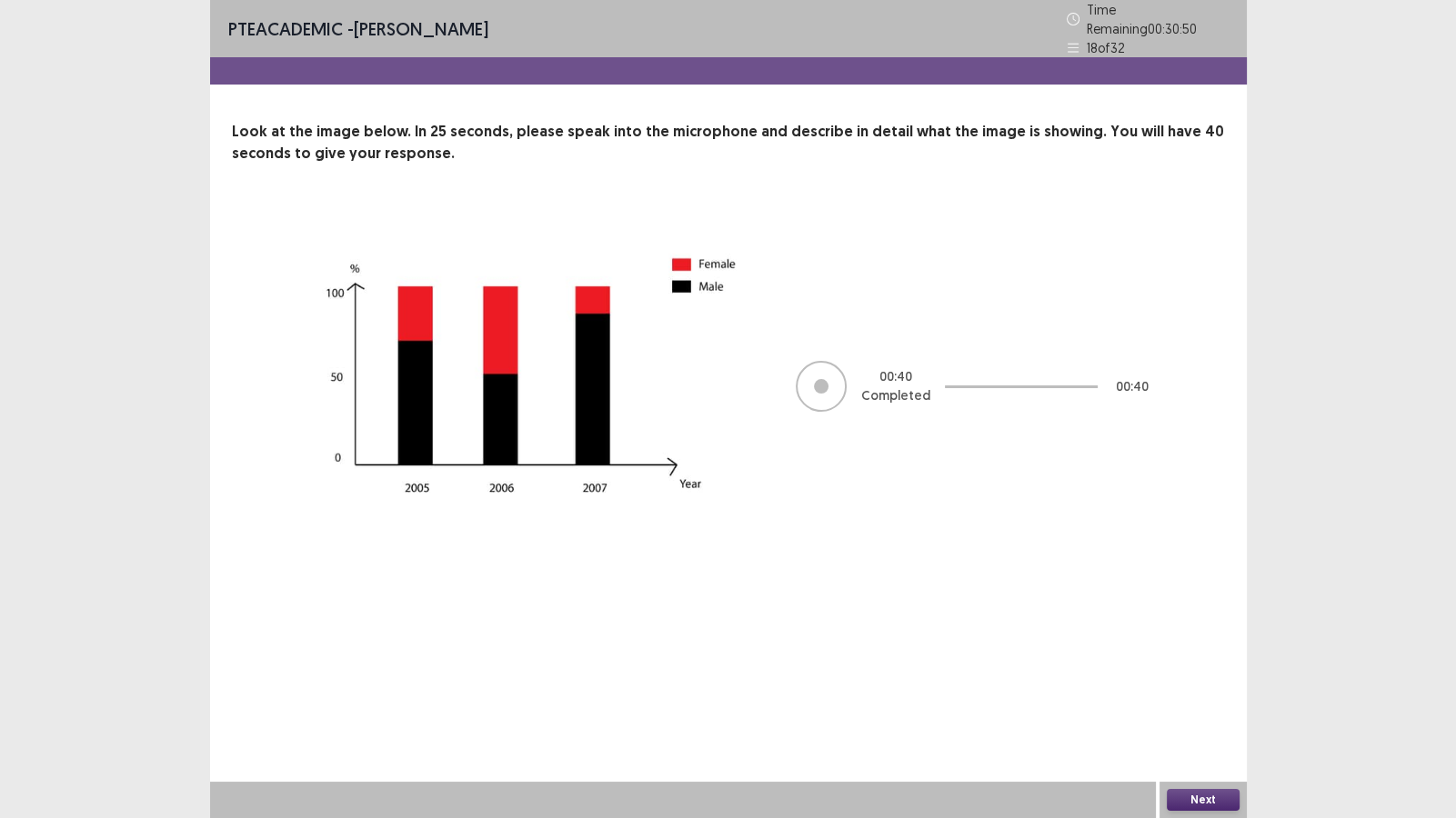
click at [1186, 702] on button "Next" at bounding box center [1203, 800] width 73 height 22
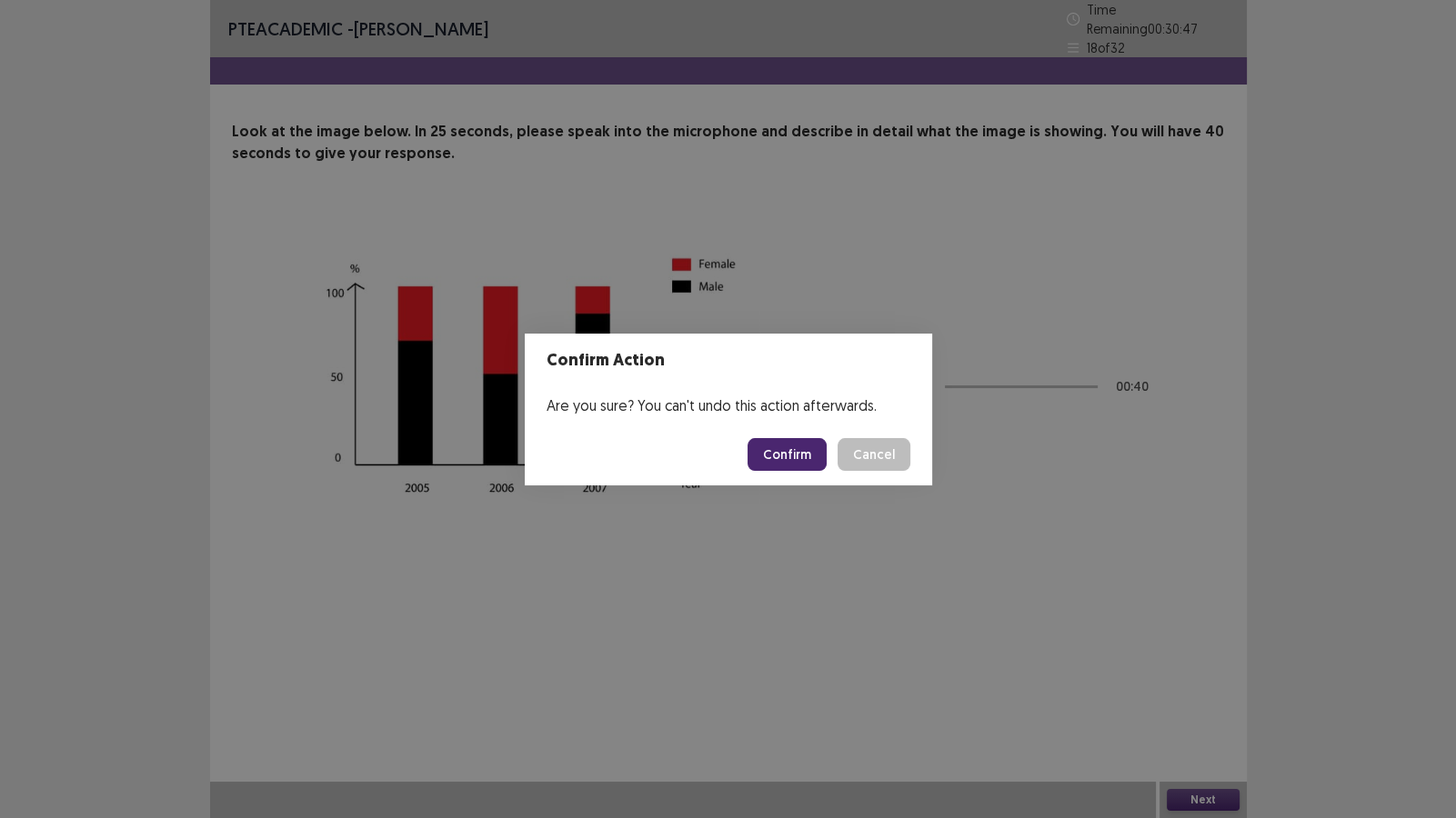
click at [812, 446] on button "Confirm" at bounding box center [787, 455] width 79 height 33
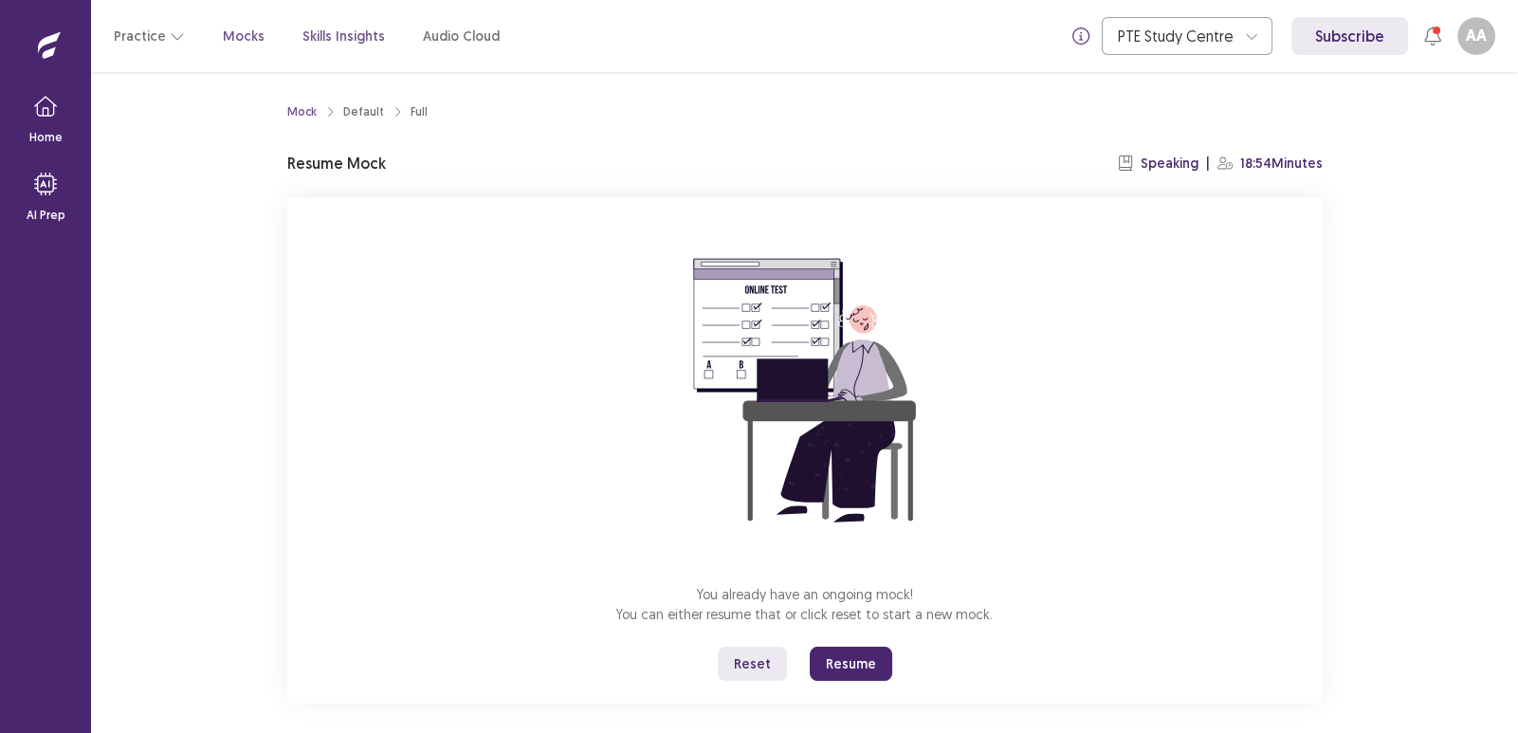
click at [315, 41] on p "Skills Insights" at bounding box center [343, 37] width 82 height 20
